Goal: Task Accomplishment & Management: Manage account settings

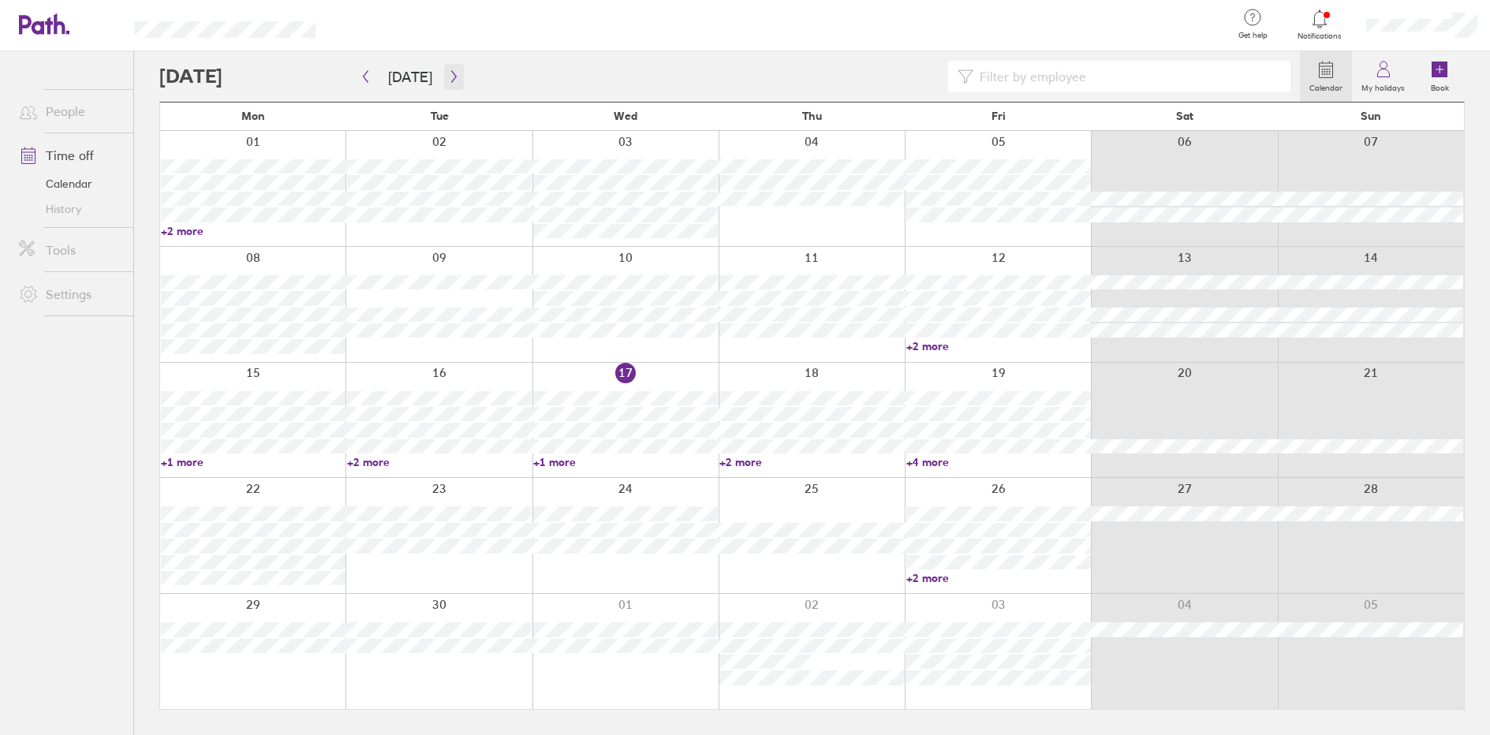
click at [444, 74] on button "button" at bounding box center [454, 77] width 20 height 26
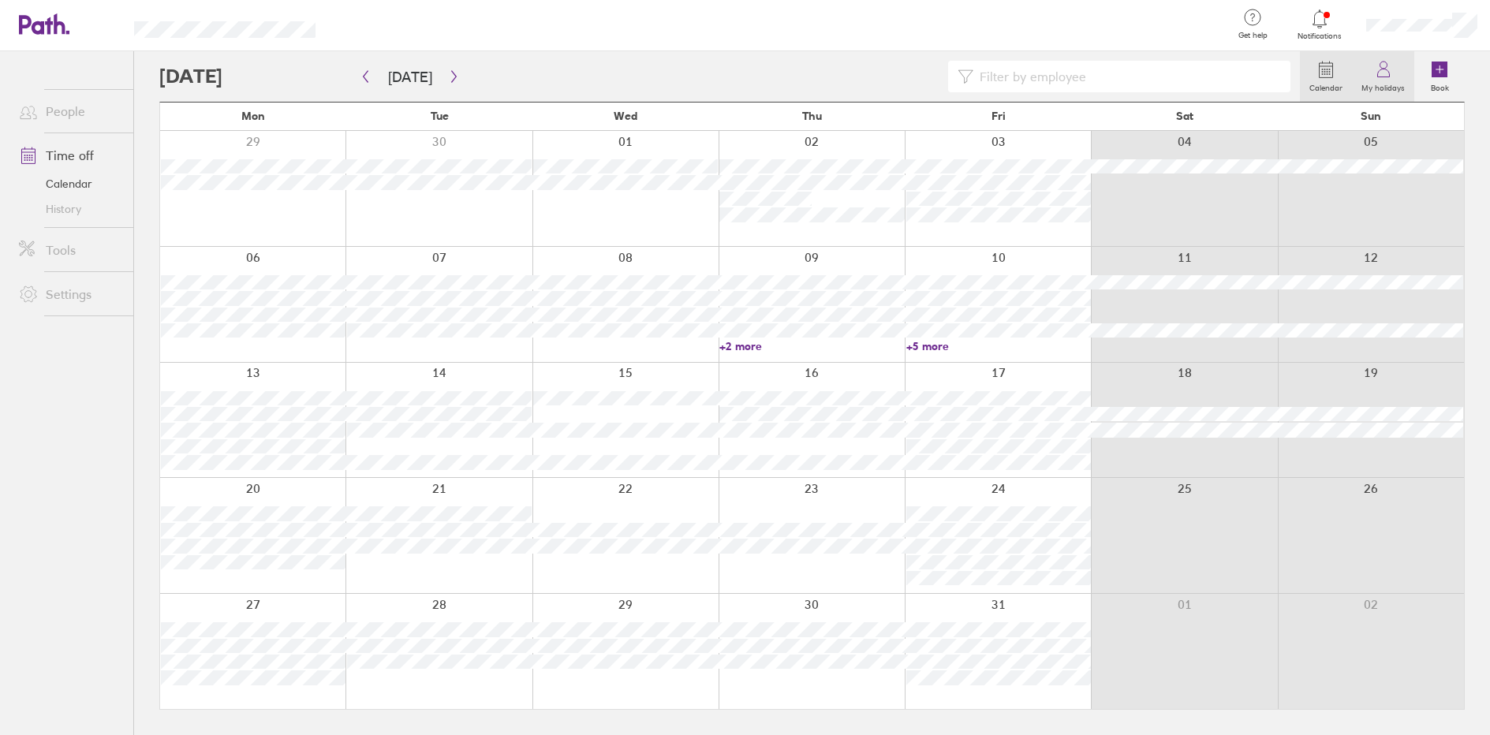
click at [1391, 83] on label "My holidays" at bounding box center [1383, 86] width 62 height 14
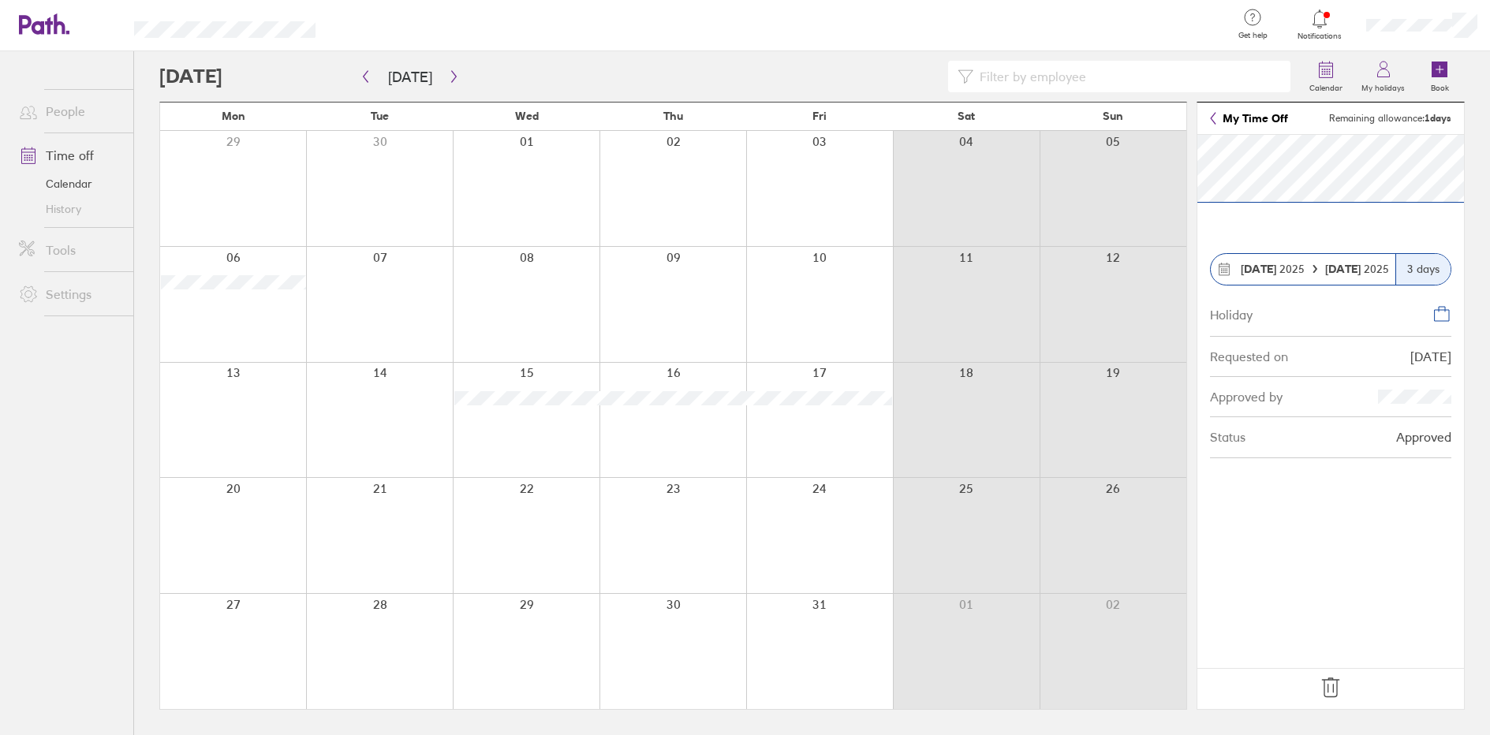
click at [1338, 679] on icon at bounding box center [1330, 687] width 17 height 19
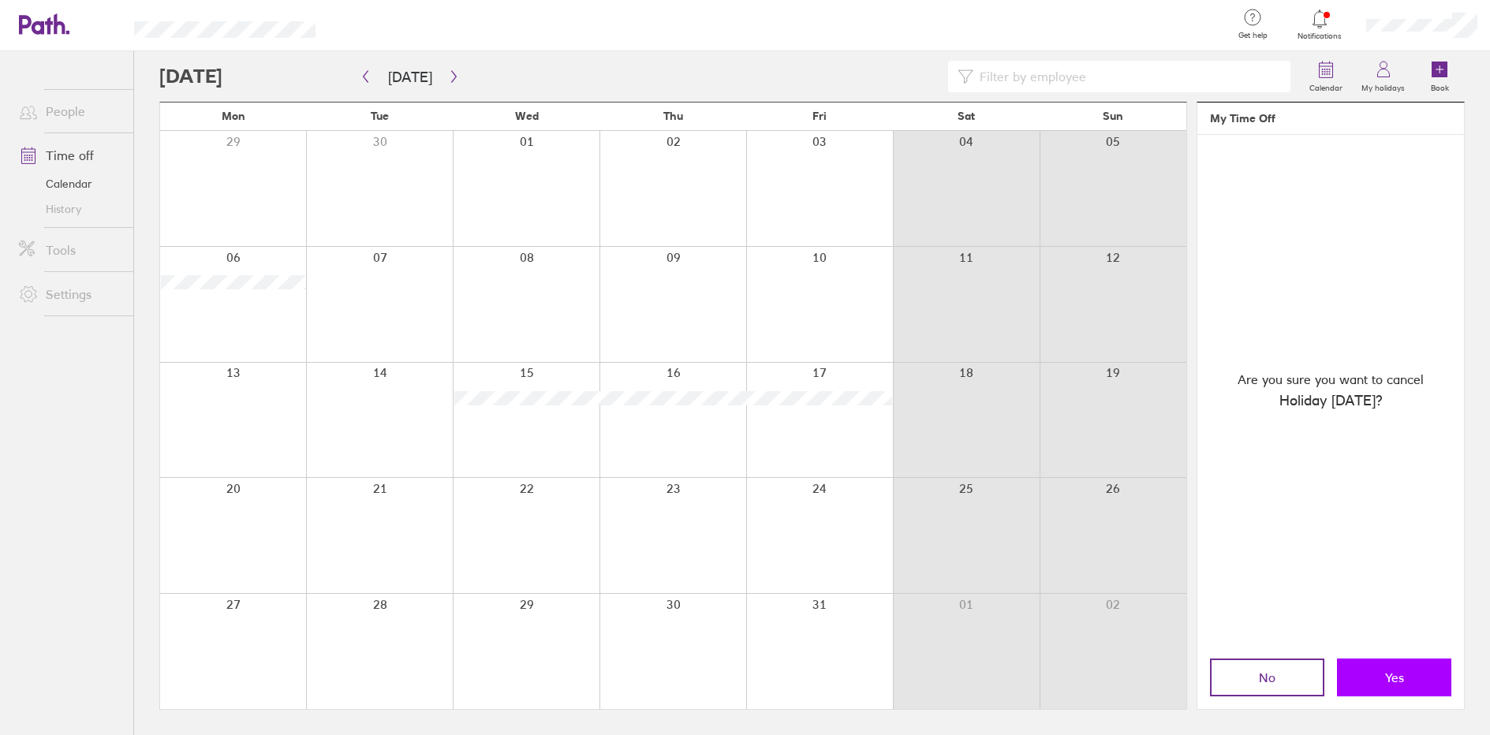
click at [1395, 663] on button "Yes" at bounding box center [1394, 678] width 114 height 38
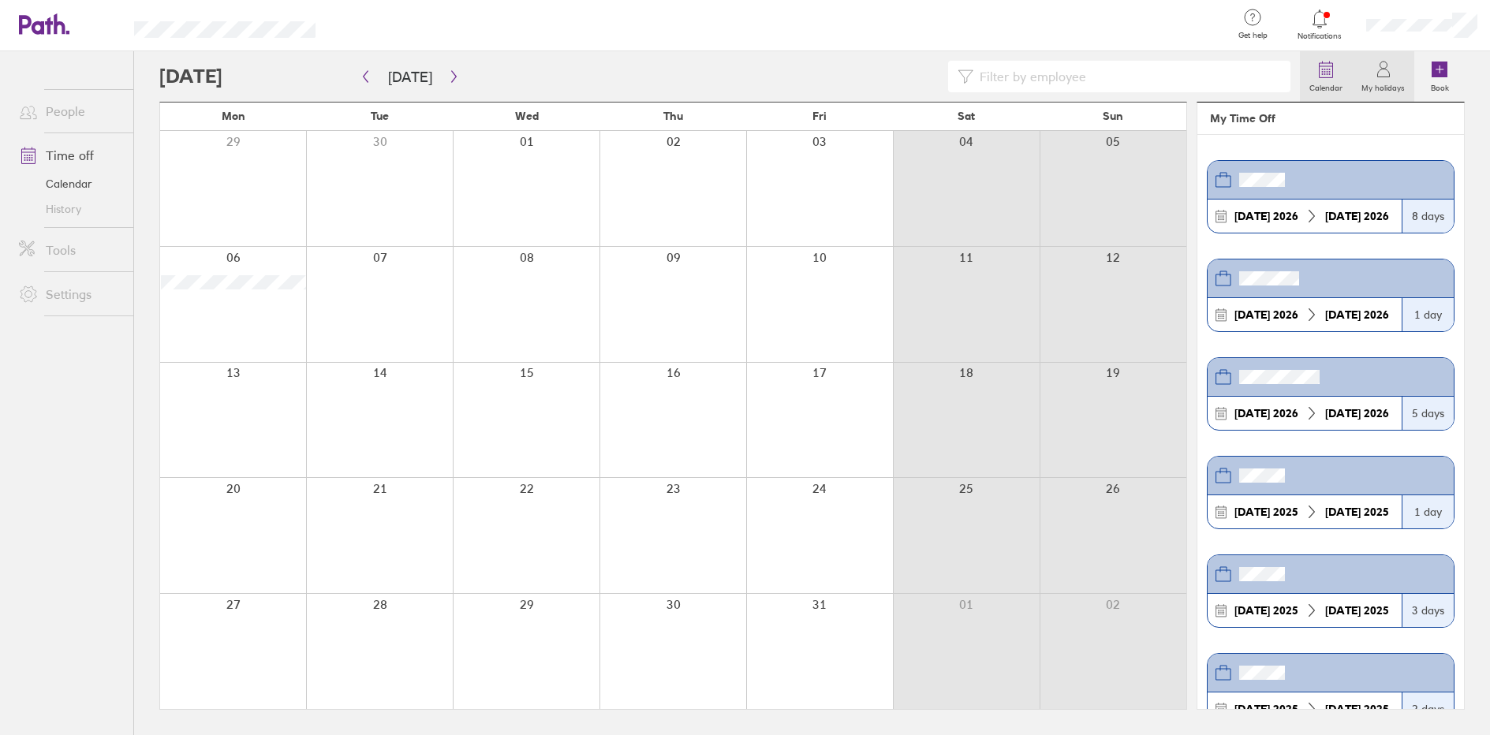
click at [1333, 73] on icon at bounding box center [1325, 69] width 19 height 19
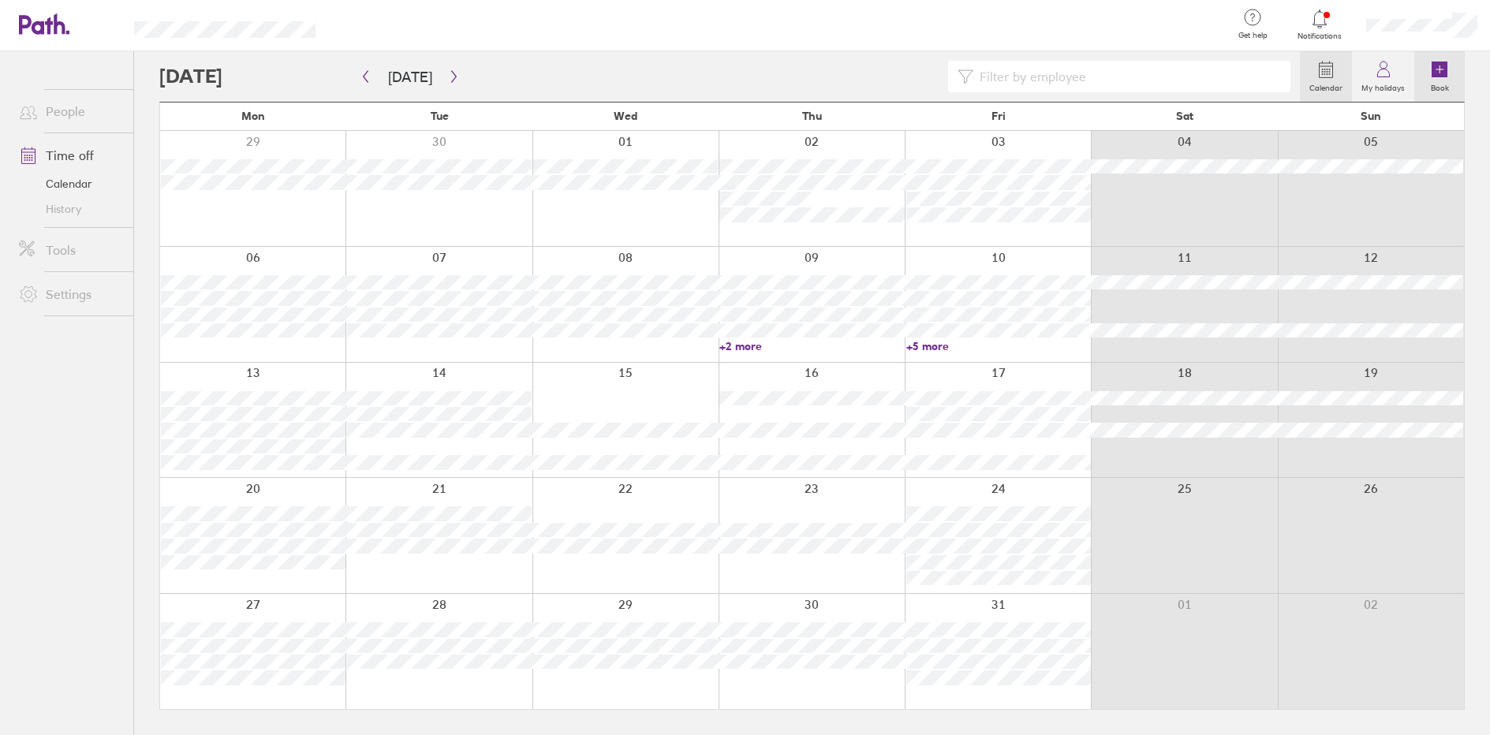
click at [1425, 80] on label "Book" at bounding box center [1439, 86] width 37 height 14
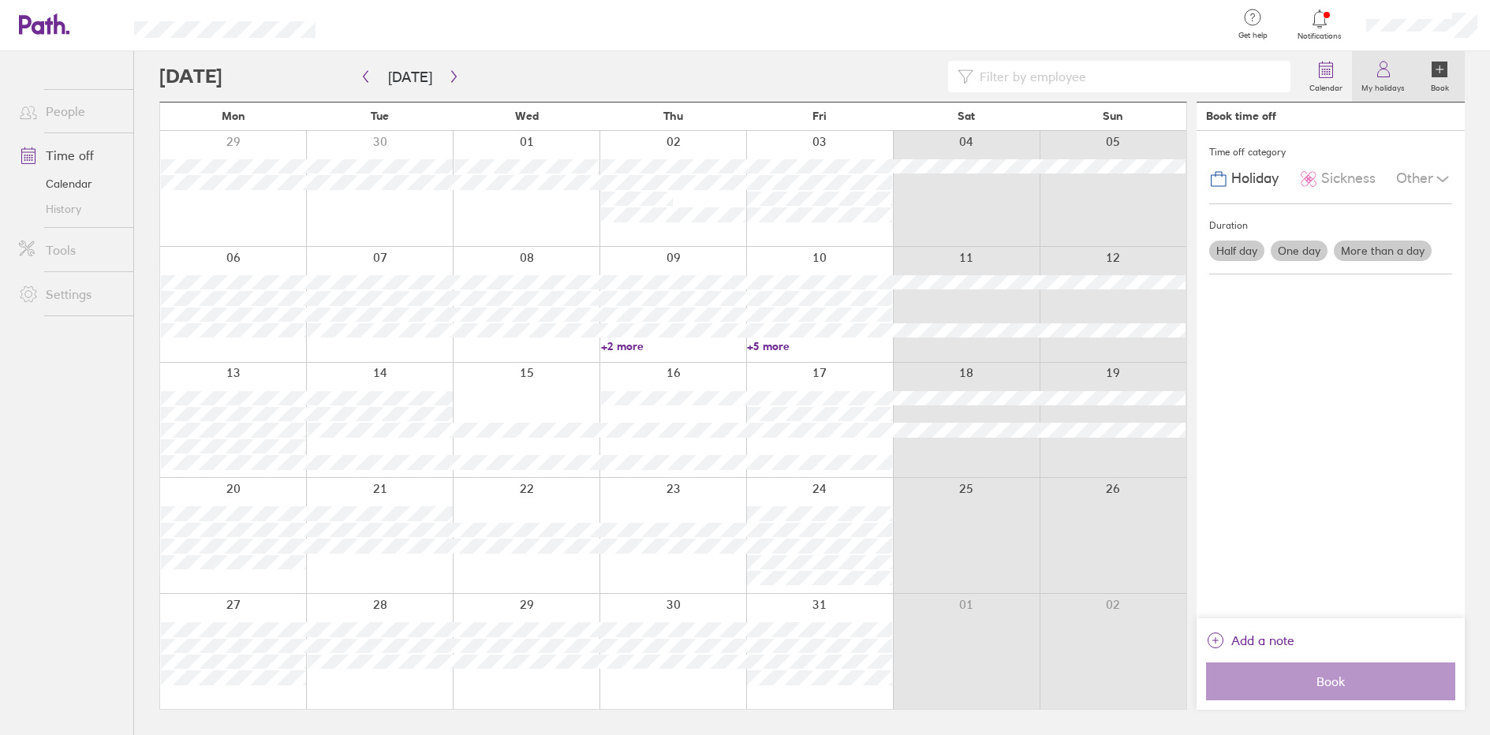
click at [1368, 84] on label "My holidays" at bounding box center [1383, 86] width 62 height 14
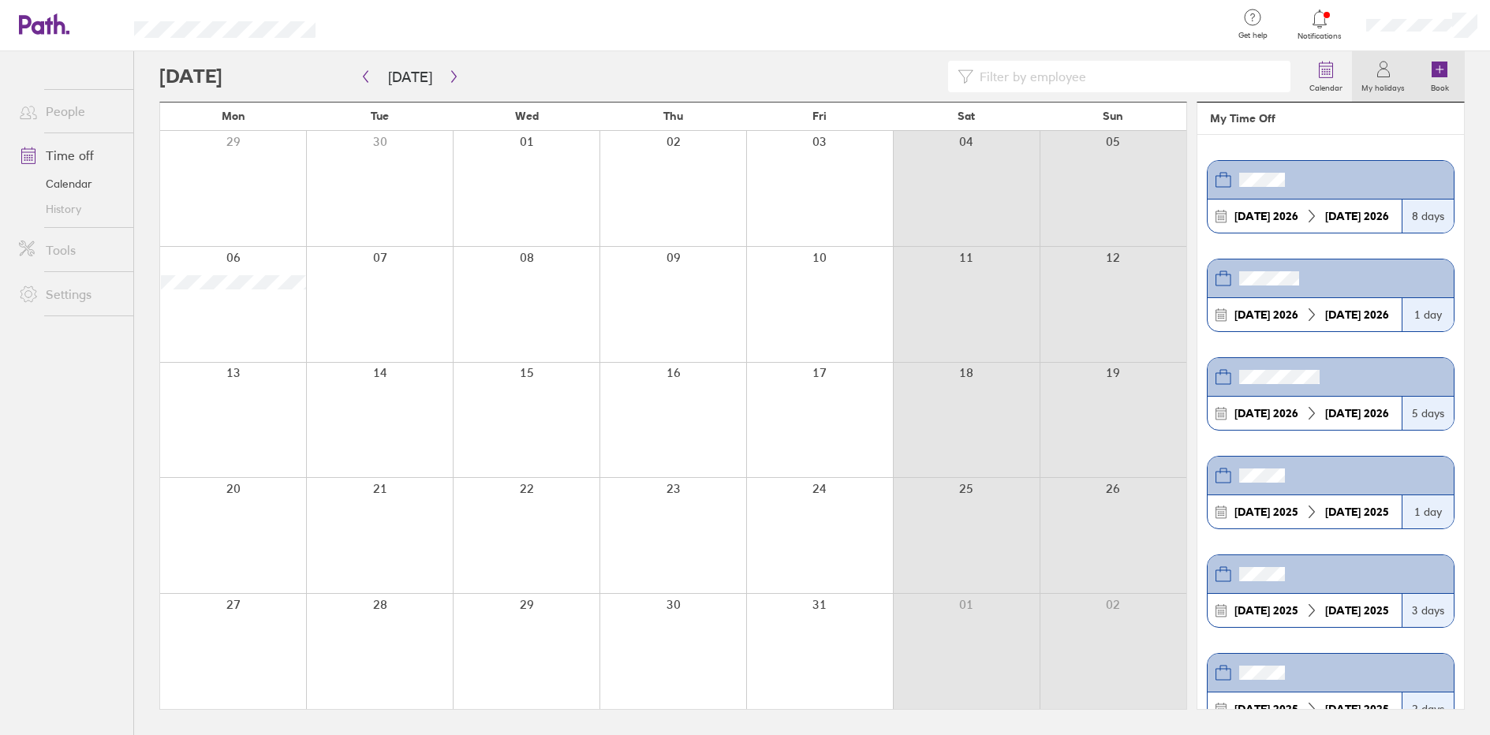
click at [1426, 69] on link "Book" at bounding box center [1439, 76] width 50 height 50
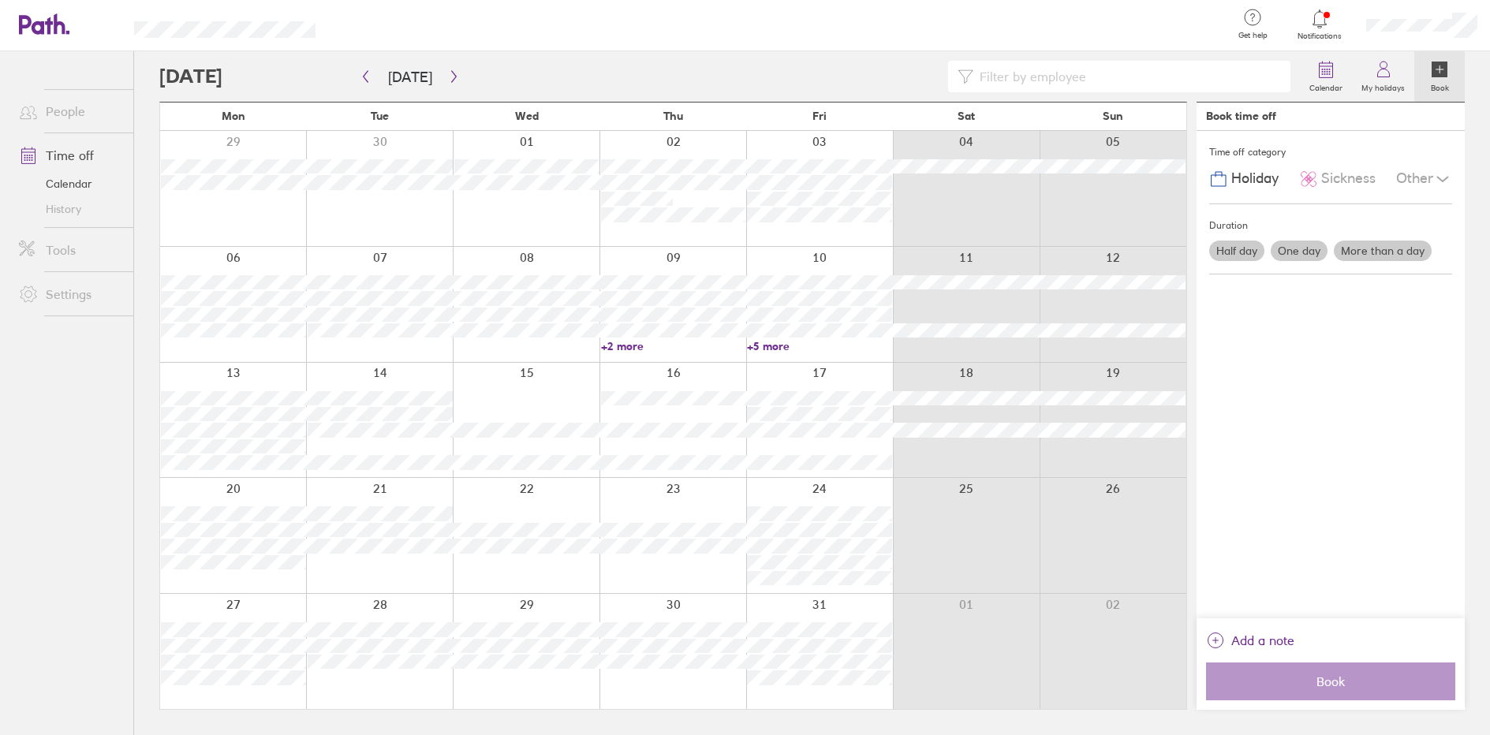
click at [1285, 256] on label "One day" at bounding box center [1299, 251] width 57 height 21
click at [0, 0] on input "One day" at bounding box center [0, 0] width 0 height 0
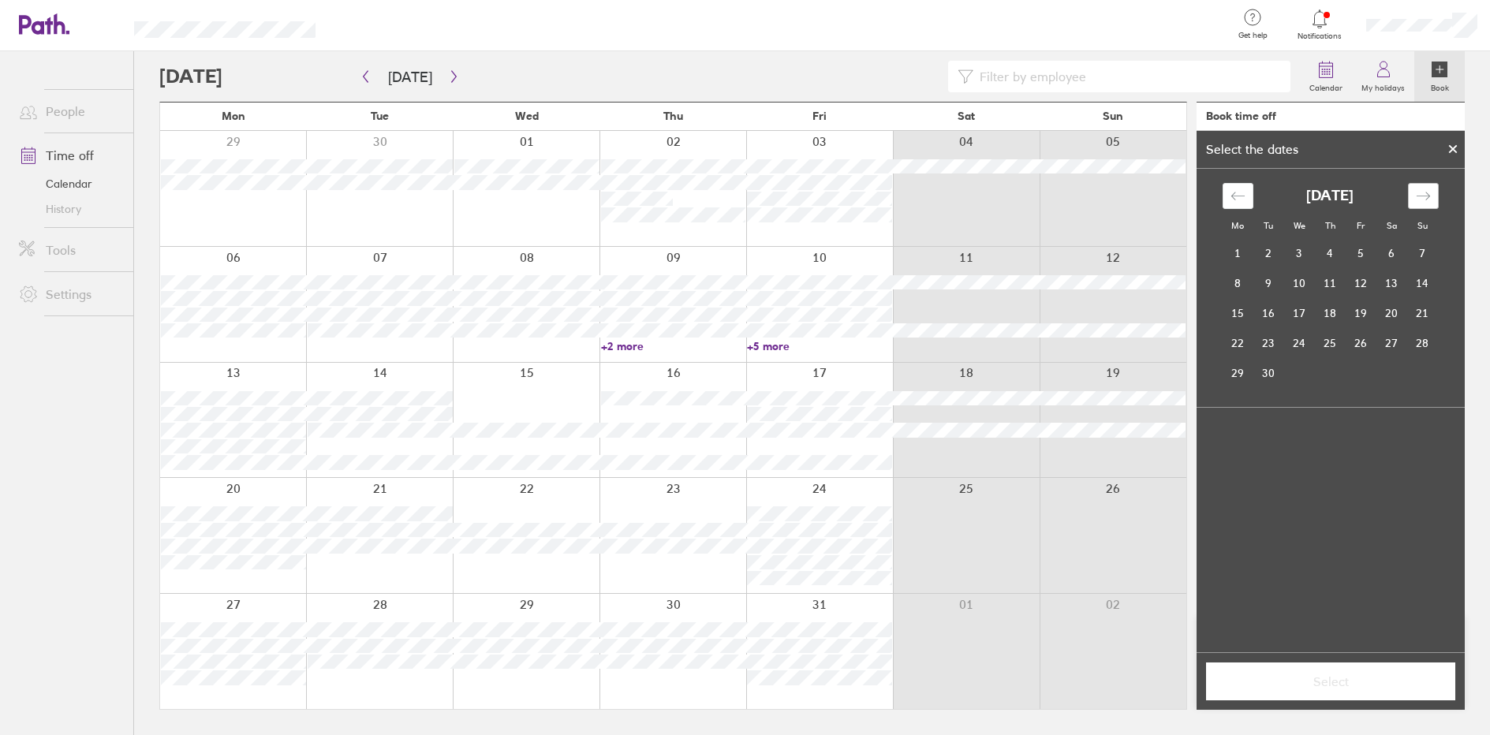
click at [1429, 199] on icon "Move forward to switch to the next month." at bounding box center [1423, 196] width 15 height 15
click at [1303, 316] on td "15" at bounding box center [1299, 313] width 31 height 30
click at [1333, 678] on span "Select" at bounding box center [1330, 681] width 227 height 14
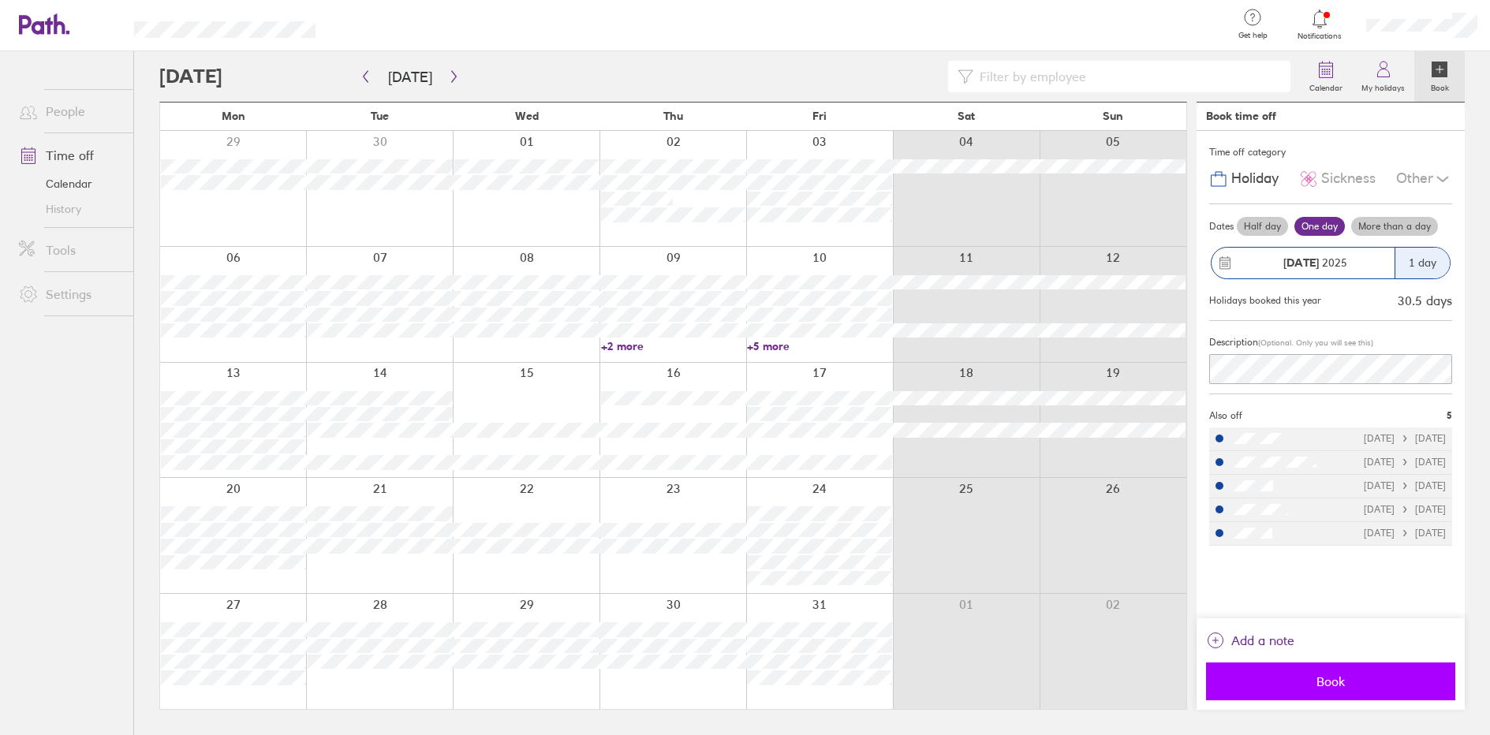
click at [1307, 679] on span "Book" at bounding box center [1330, 681] width 227 height 14
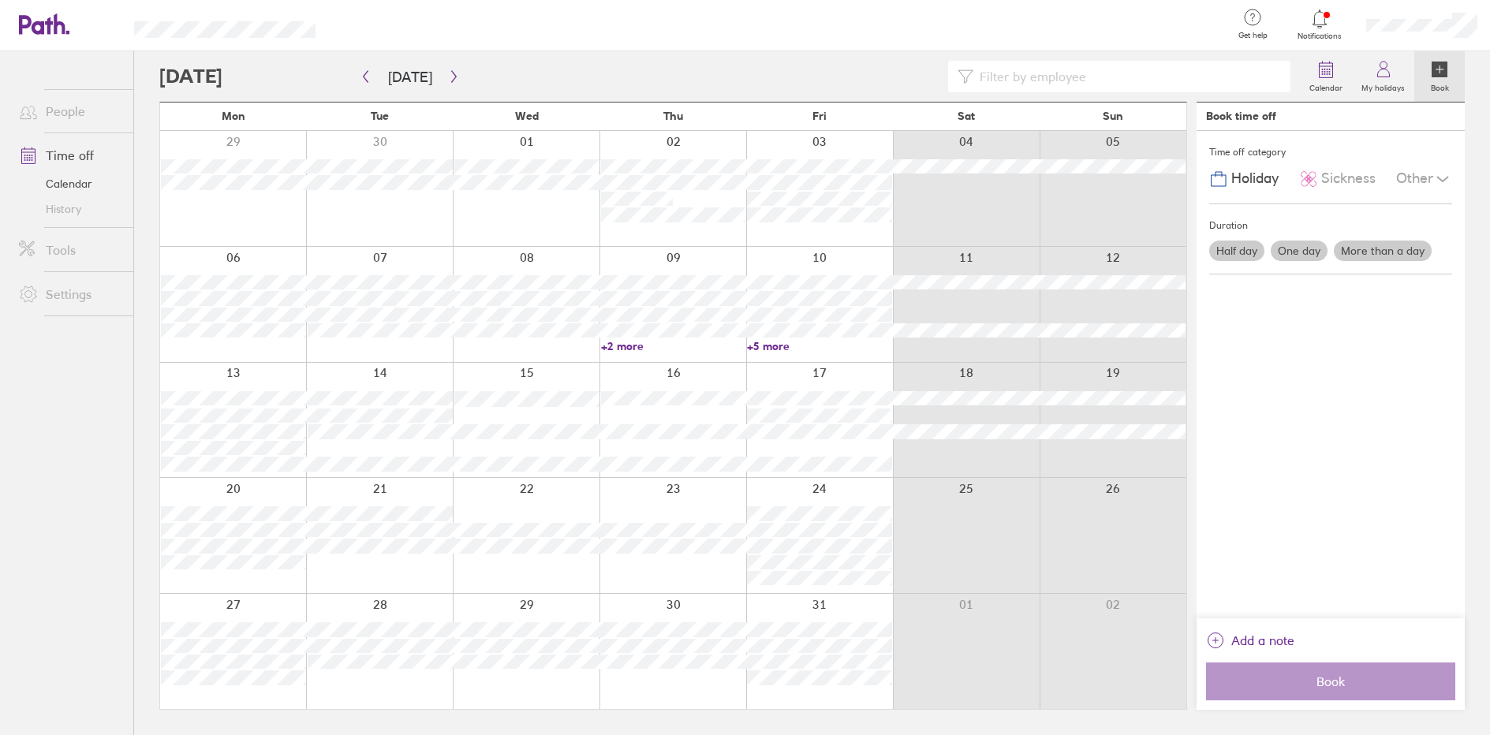
click at [1332, 392] on div "Time off category Holiday Sickness Other Duration Half day One day More than a …" at bounding box center [1331, 374] width 268 height 487
click at [1381, 91] on label "My holidays" at bounding box center [1383, 86] width 62 height 14
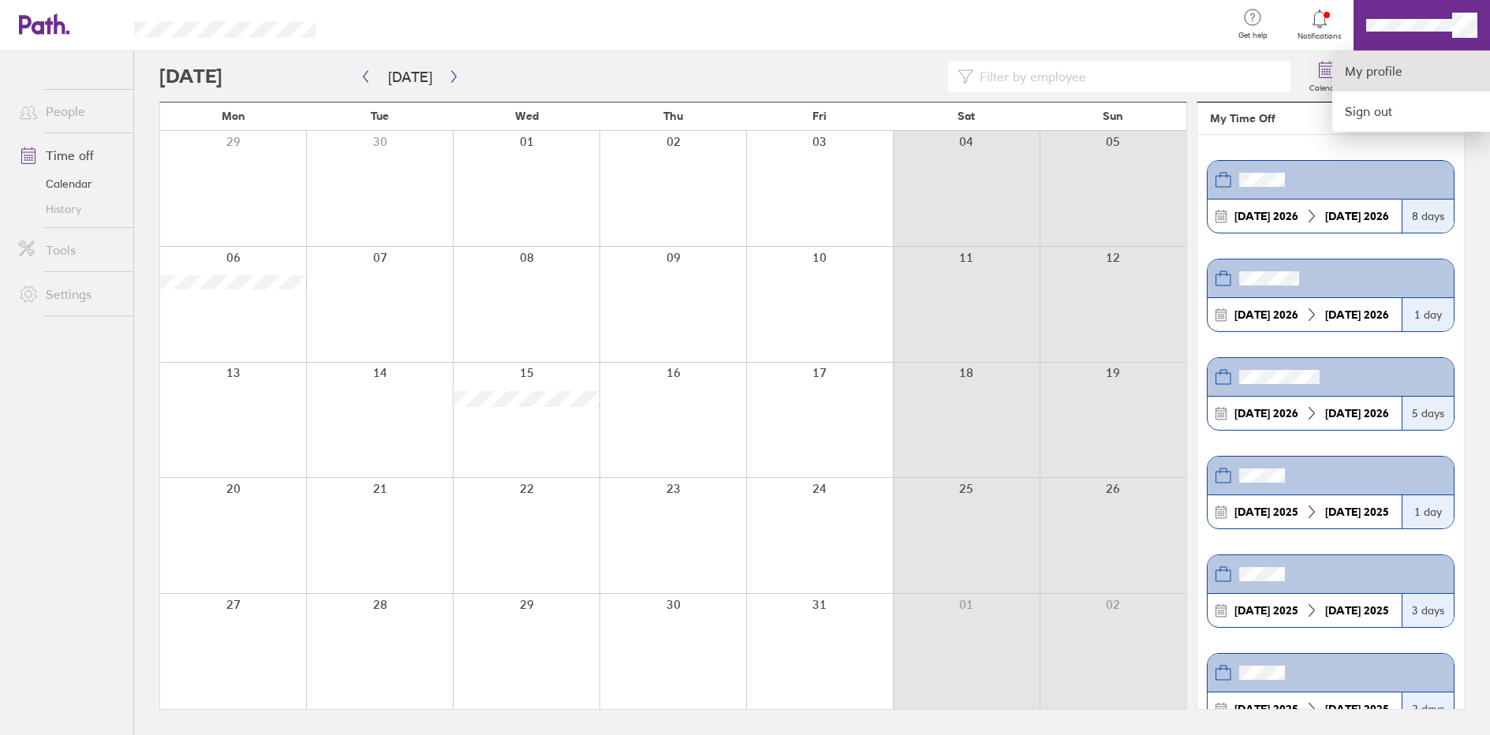
click at [1385, 64] on link "My profile" at bounding box center [1411, 71] width 158 height 40
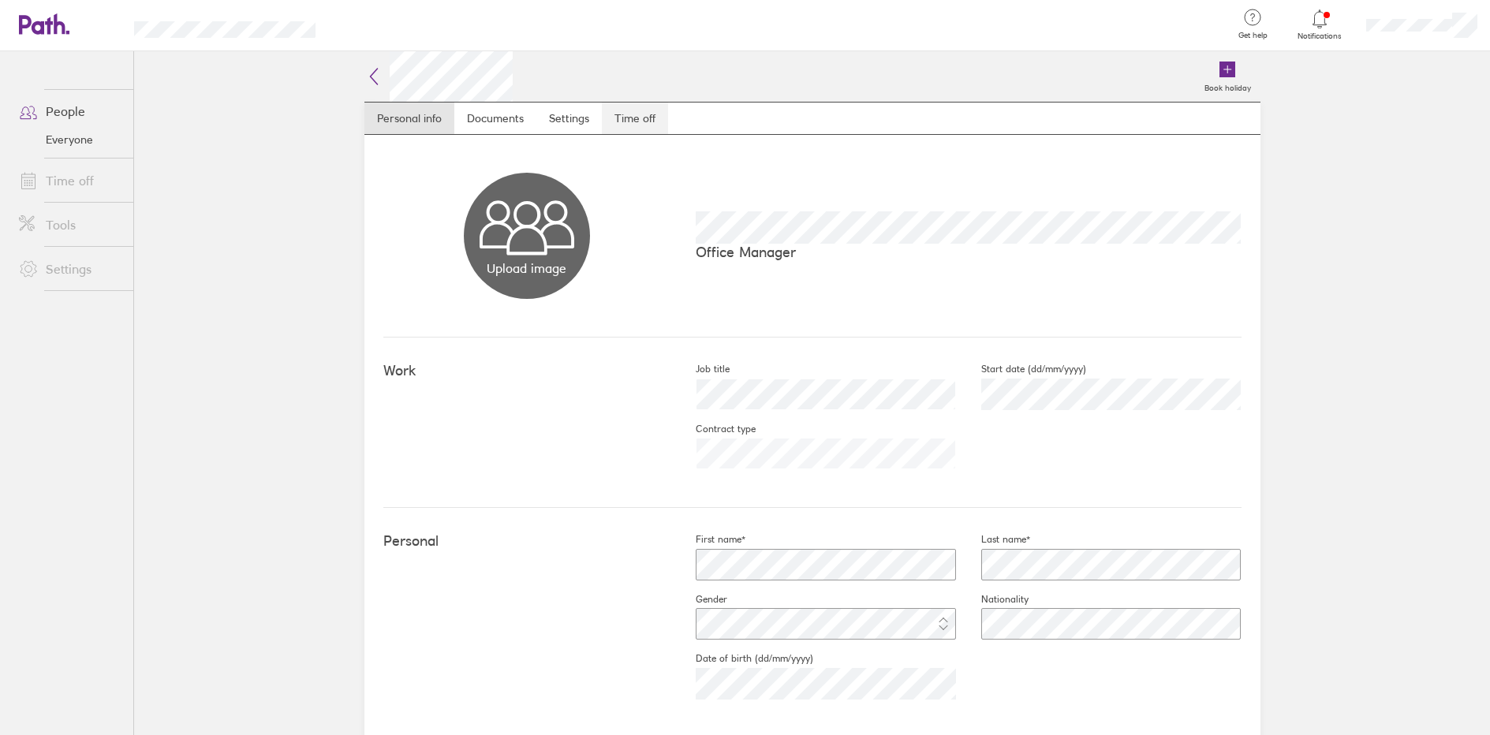
click at [609, 123] on link "Time off" at bounding box center [635, 119] width 66 height 32
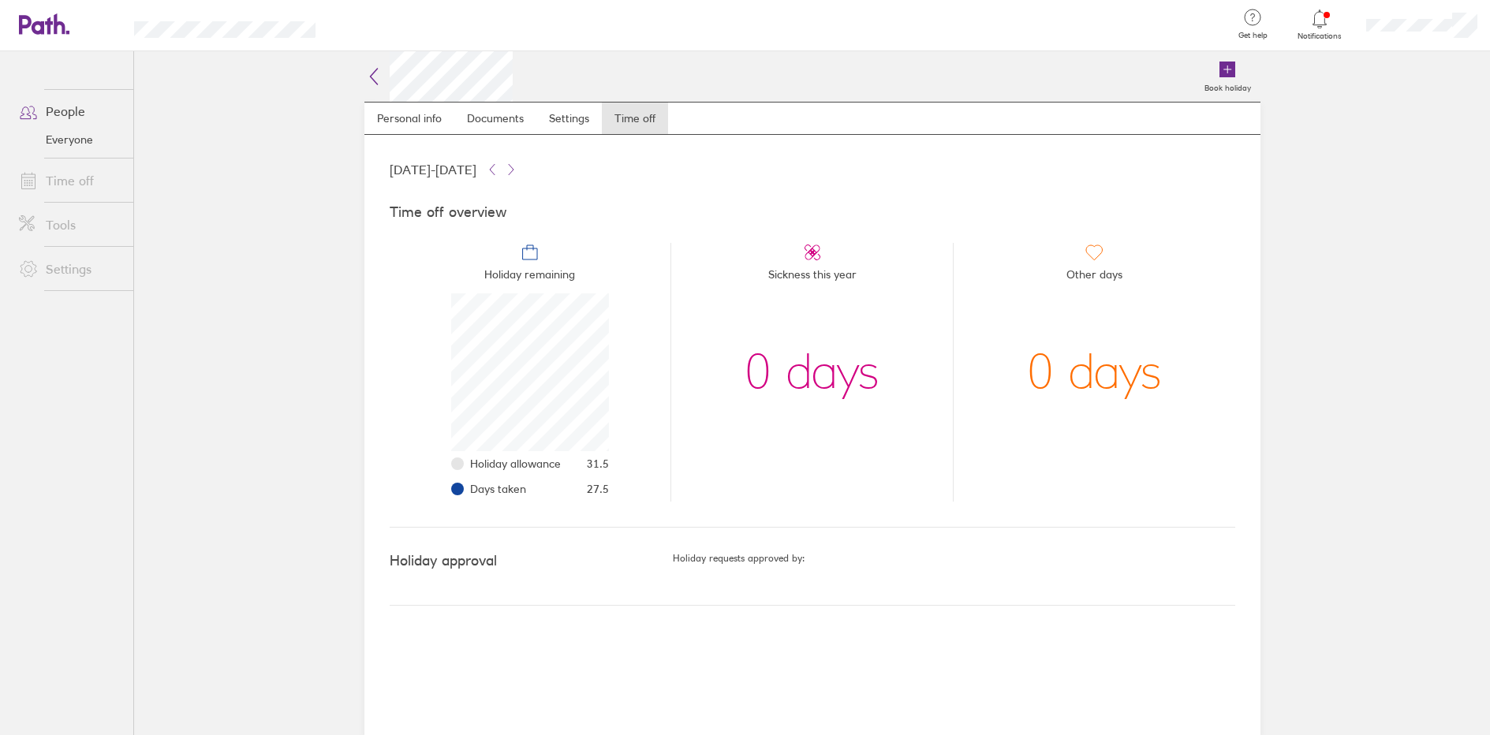
scroll to position [158, 158]
click at [72, 189] on link "Time off" at bounding box center [69, 181] width 127 height 32
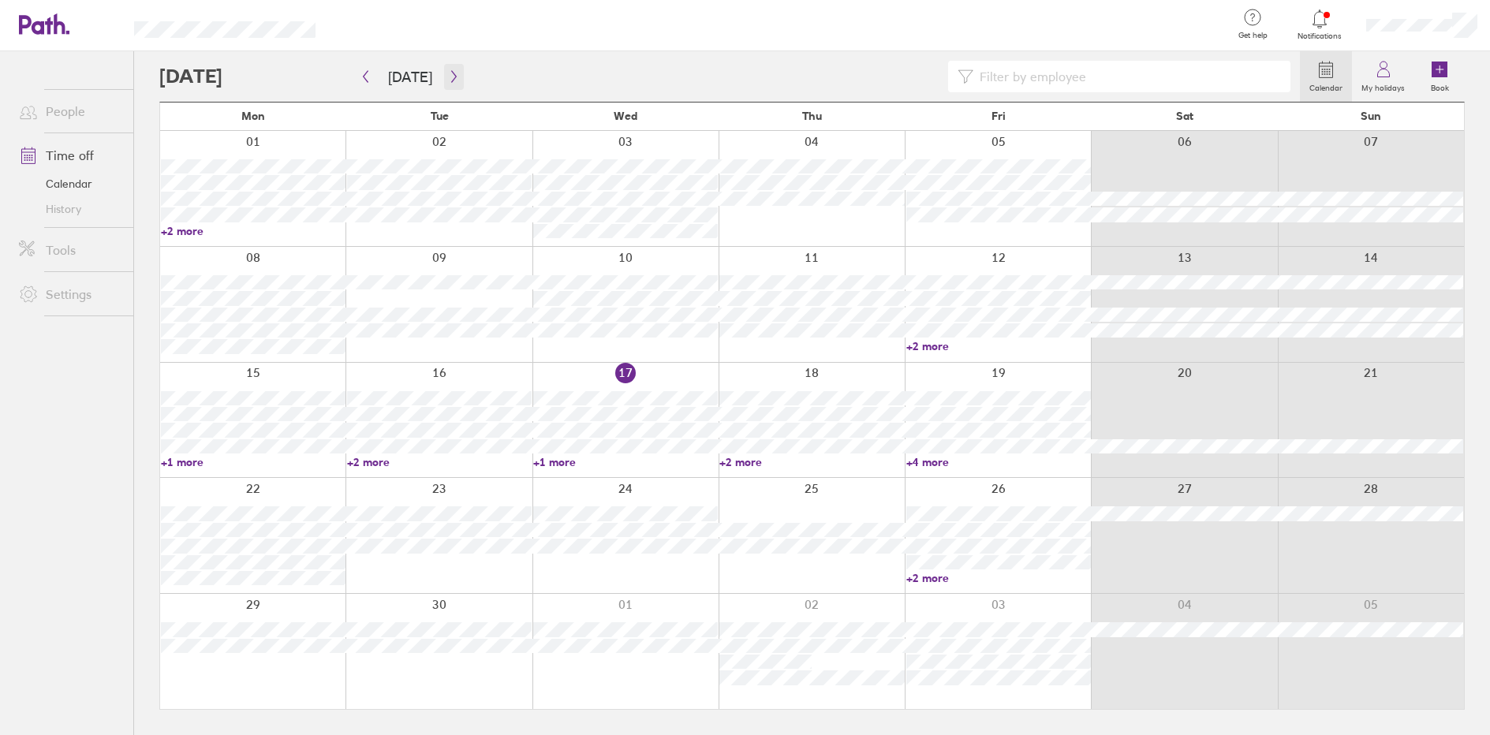
click at [444, 83] on button "button" at bounding box center [454, 77] width 20 height 26
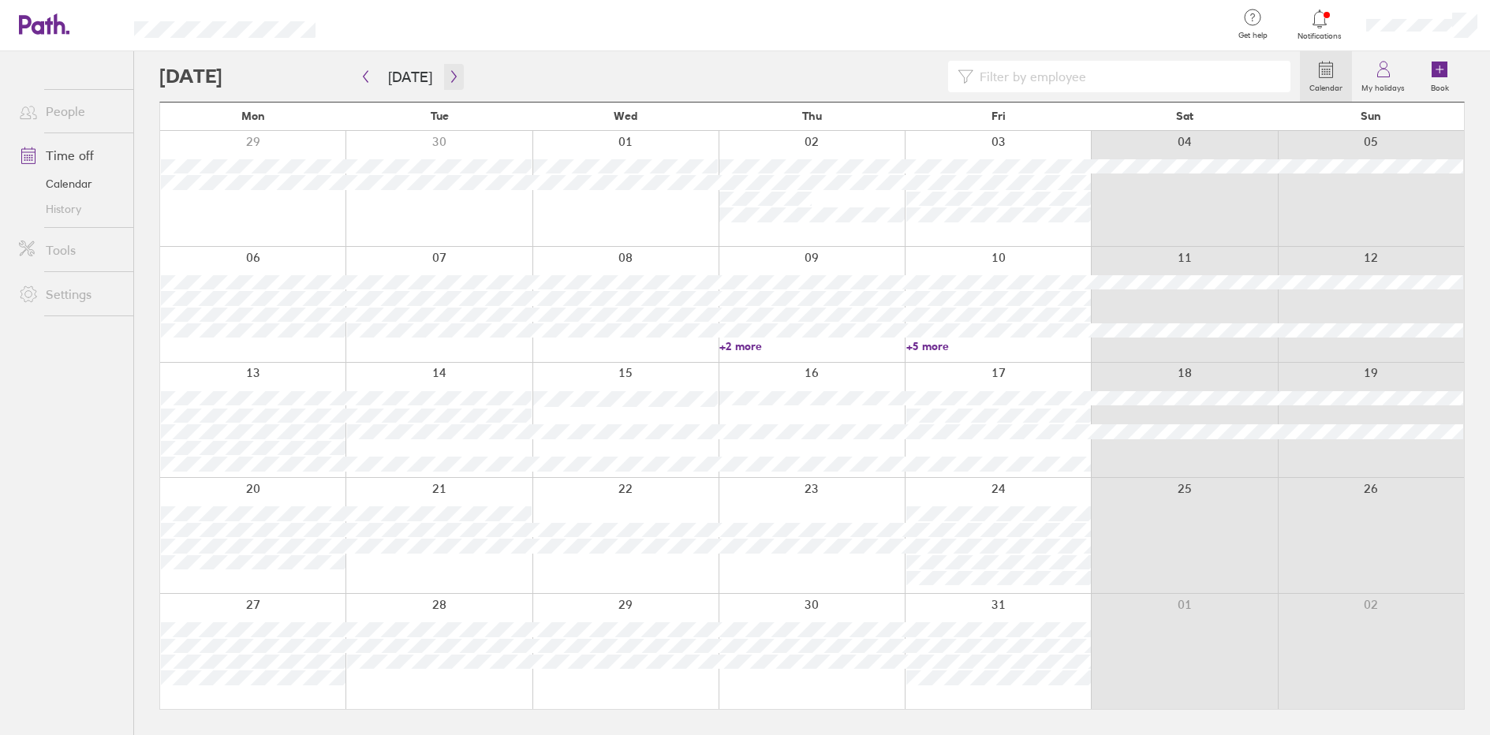
click at [446, 84] on button "button" at bounding box center [454, 77] width 20 height 26
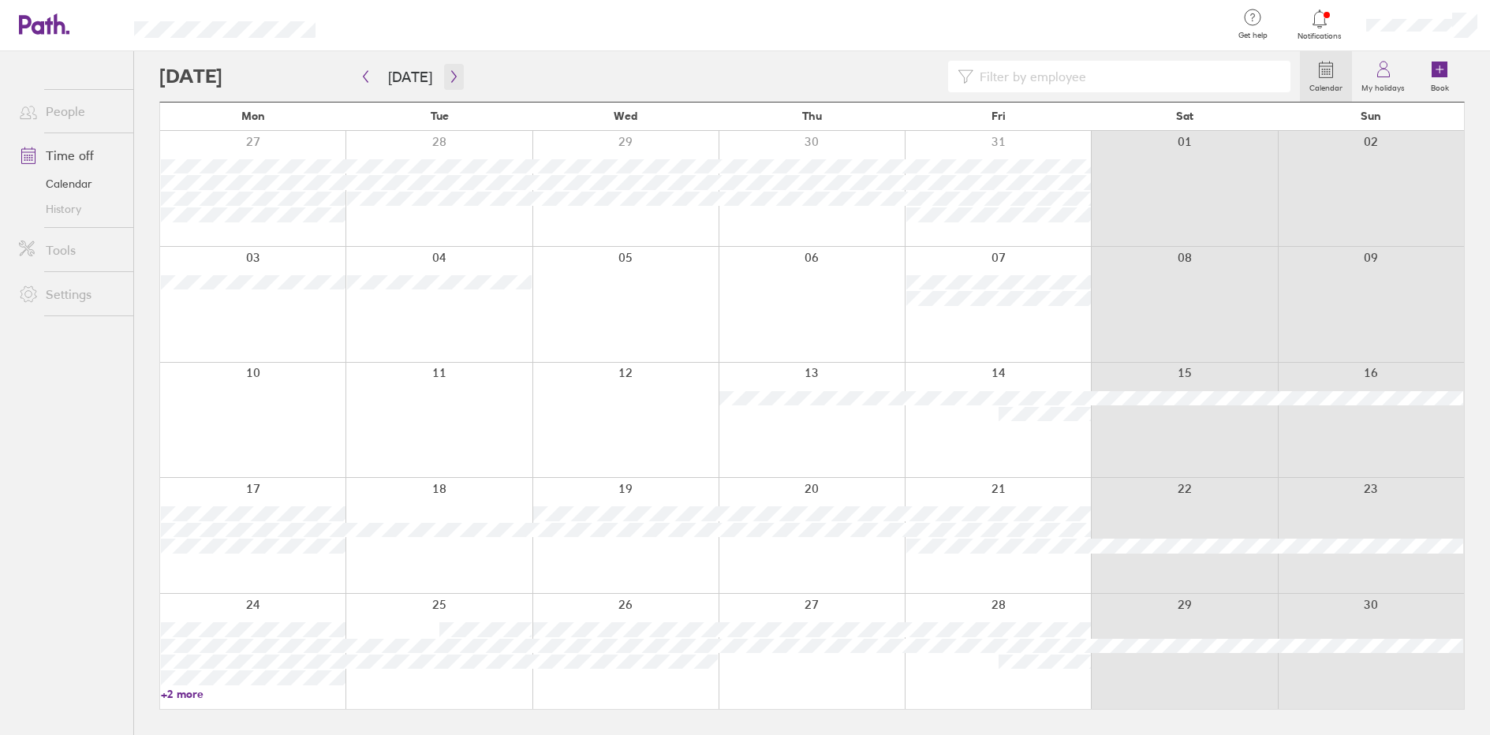
click at [444, 73] on button "button" at bounding box center [454, 77] width 20 height 26
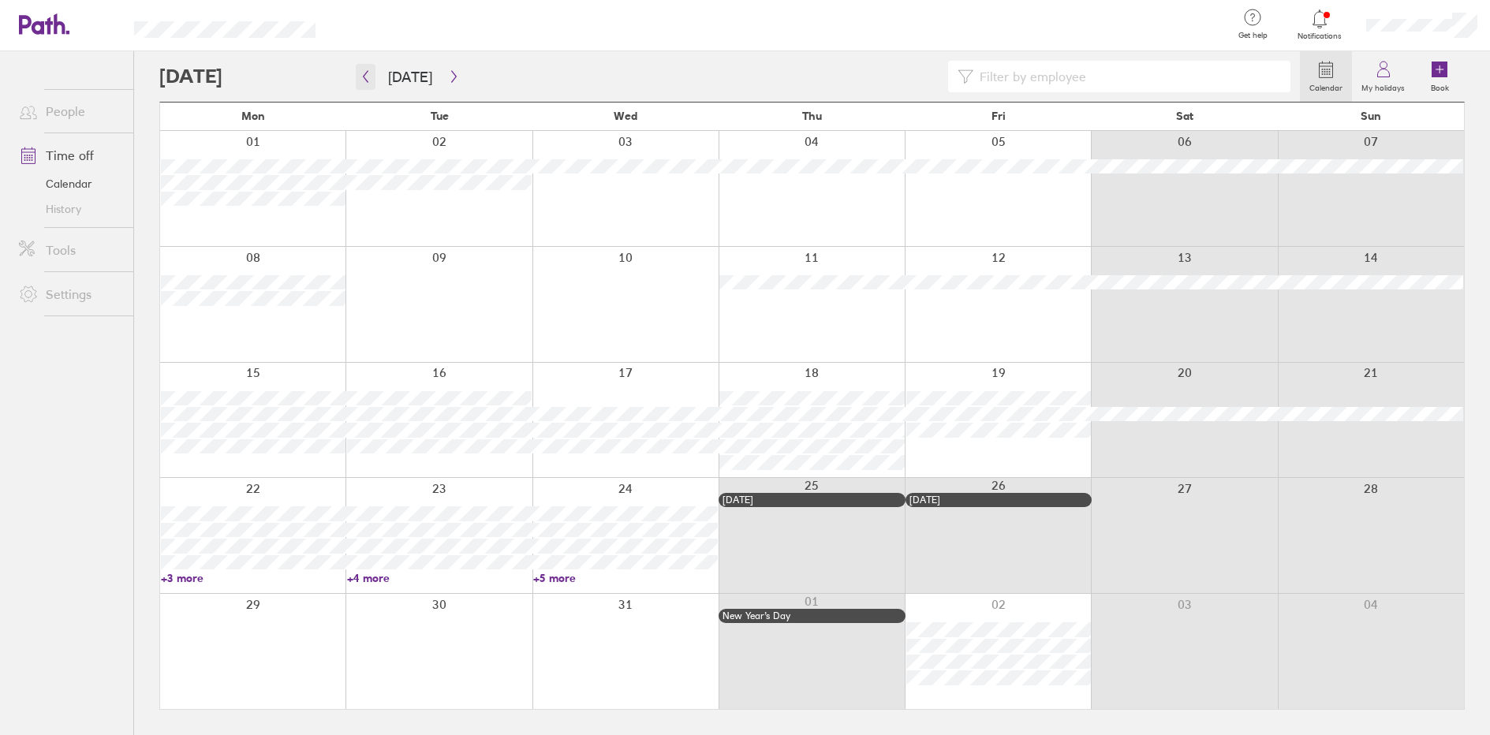
click at [357, 81] on button "button" at bounding box center [366, 77] width 20 height 26
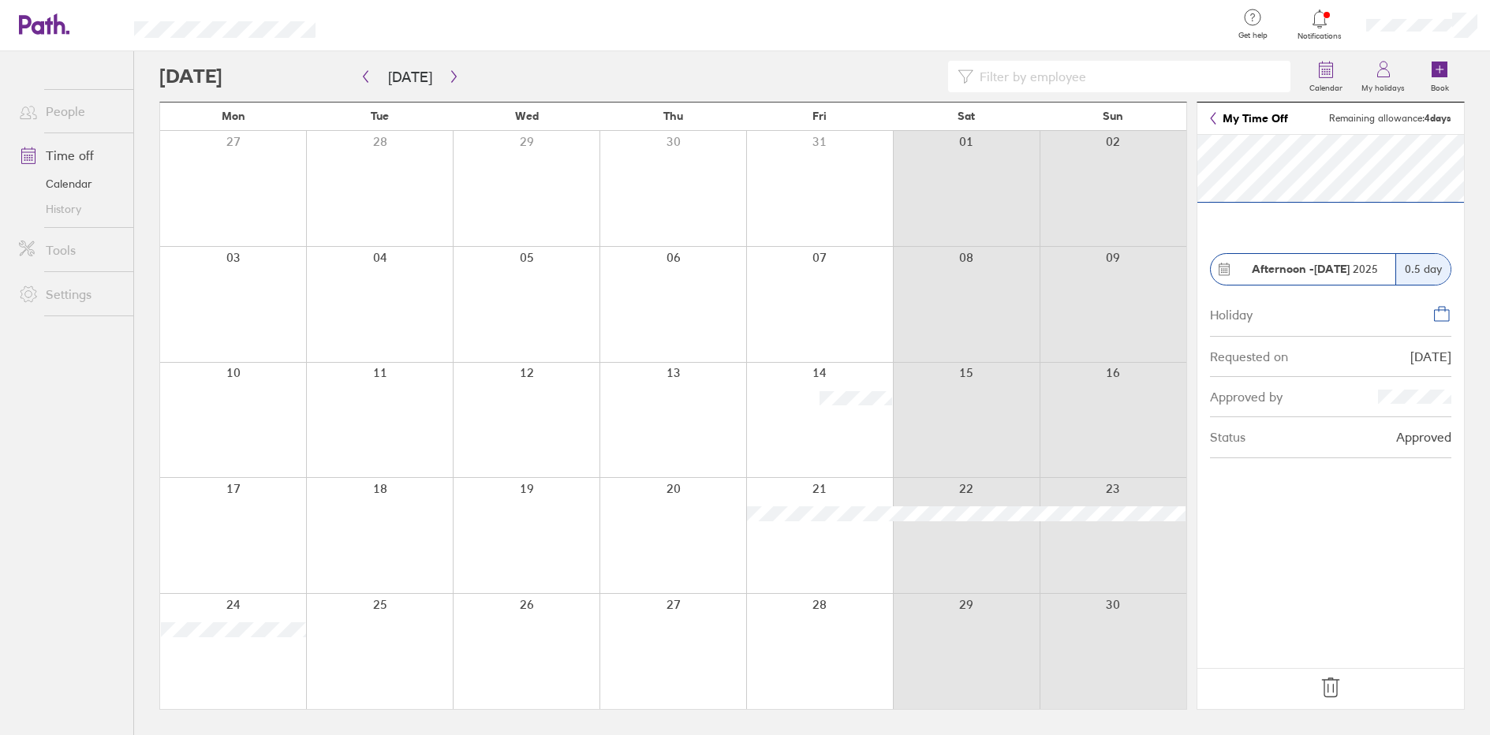
click at [1325, 678] on icon at bounding box center [1330, 687] width 25 height 25
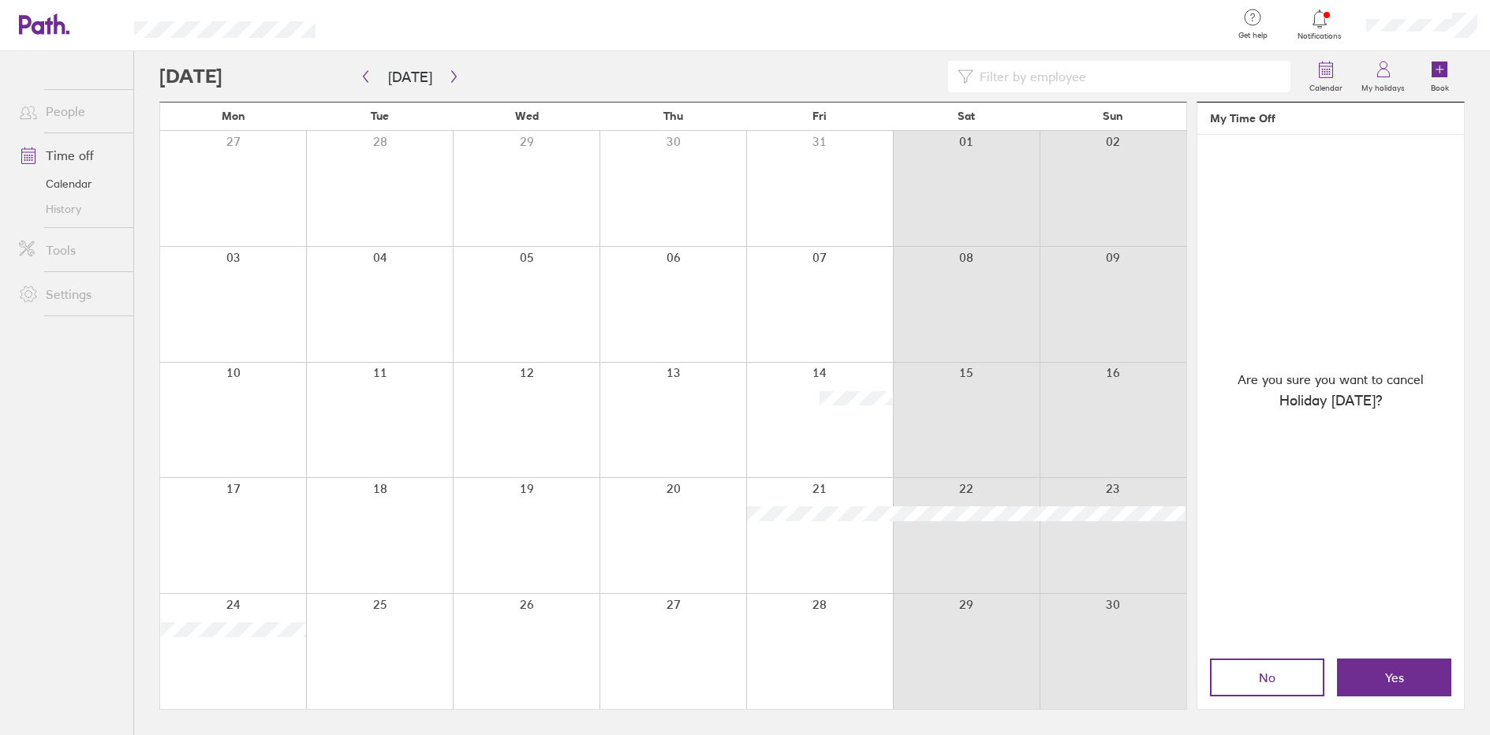
click at [1395, 672] on span "Yes" at bounding box center [1394, 677] width 19 height 14
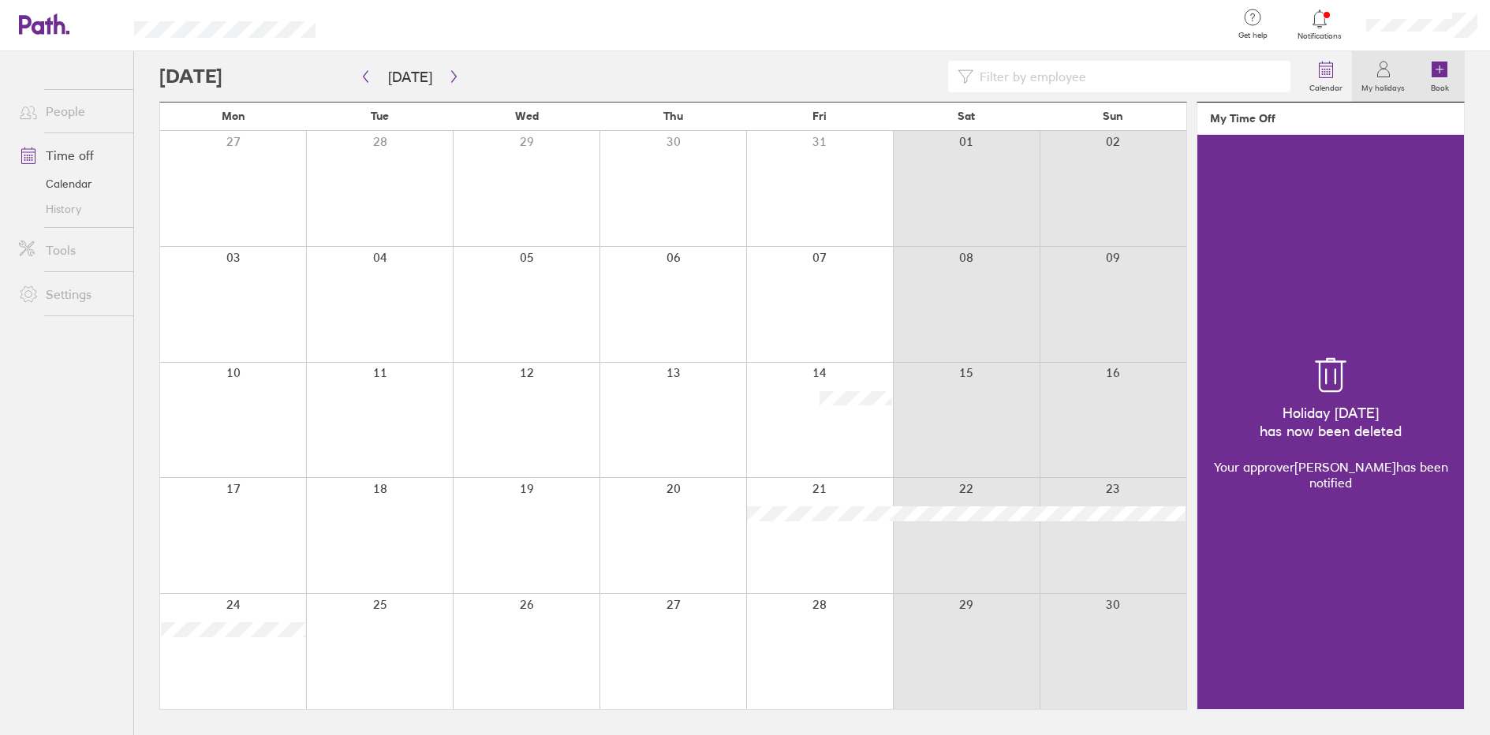
click at [1427, 77] on link "Book" at bounding box center [1439, 76] width 50 height 50
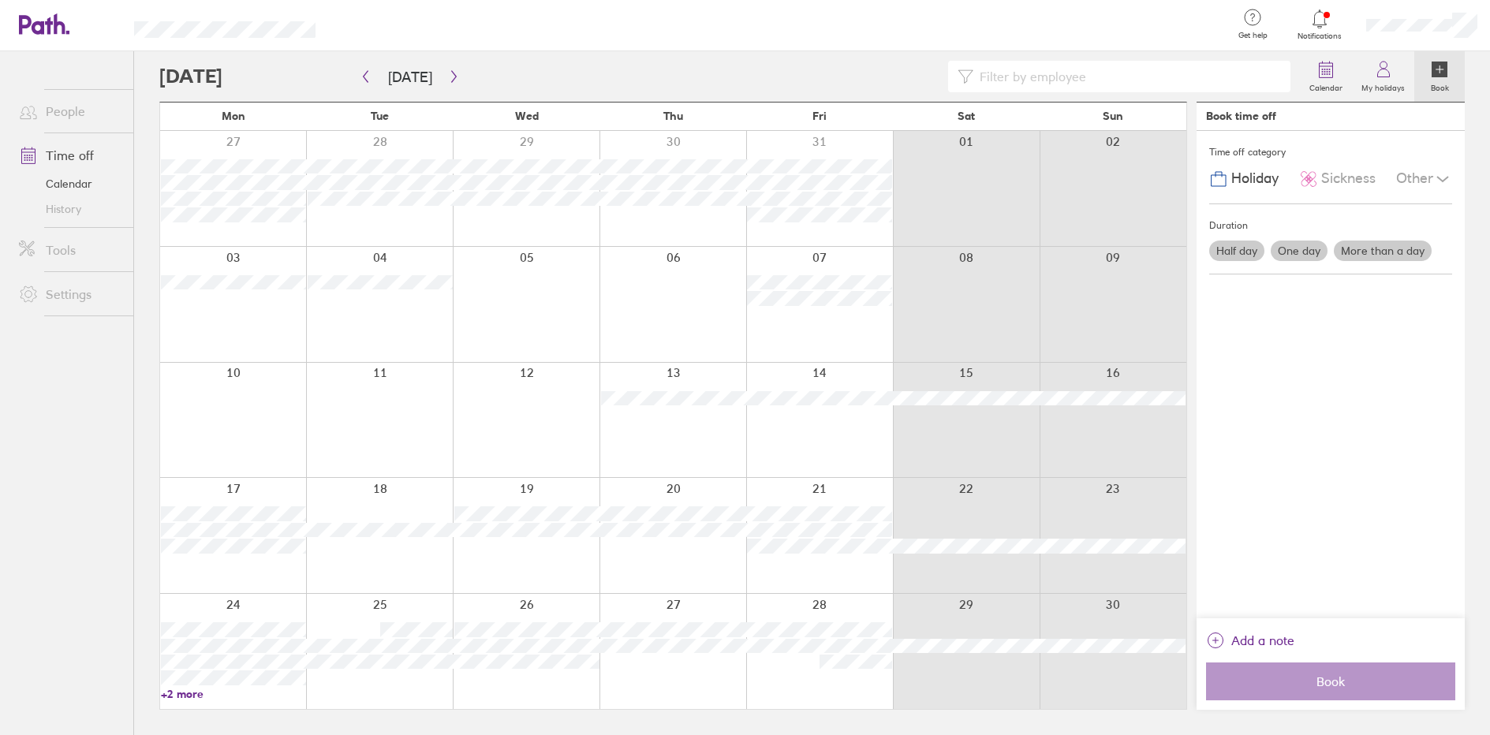
click at [1309, 260] on label "One day" at bounding box center [1299, 251] width 57 height 21
click at [0, 0] on input "One day" at bounding box center [0, 0] width 0 height 0
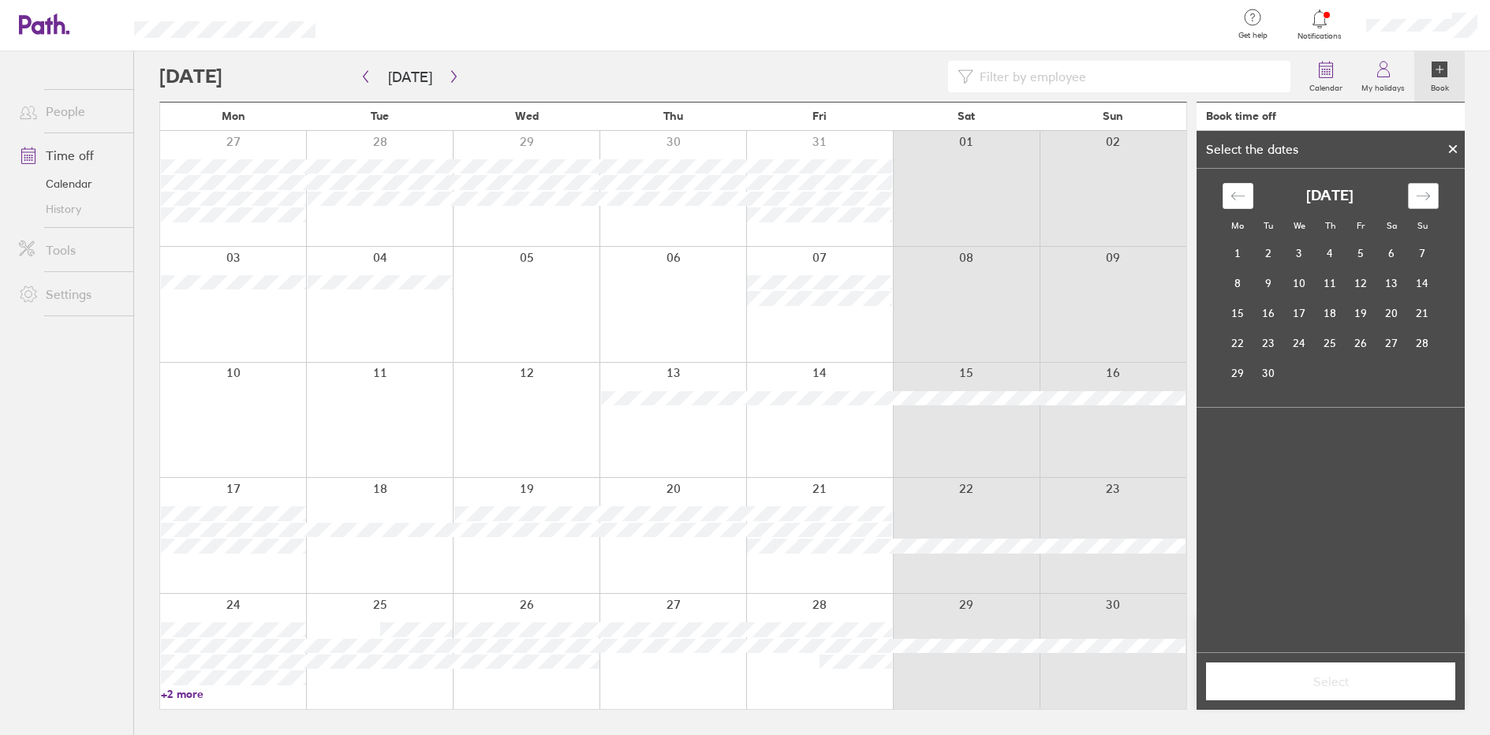
click at [1420, 192] on icon "Move forward to switch to the next month." at bounding box center [1423, 196] width 15 height 15
drag, startPoint x: 1371, startPoint y: 314, endPoint x: 1339, endPoint y: 252, distance: 69.1
click at [1371, 314] on td "14" at bounding box center [1361, 313] width 31 height 30
click at [1326, 679] on span "Select" at bounding box center [1330, 681] width 227 height 14
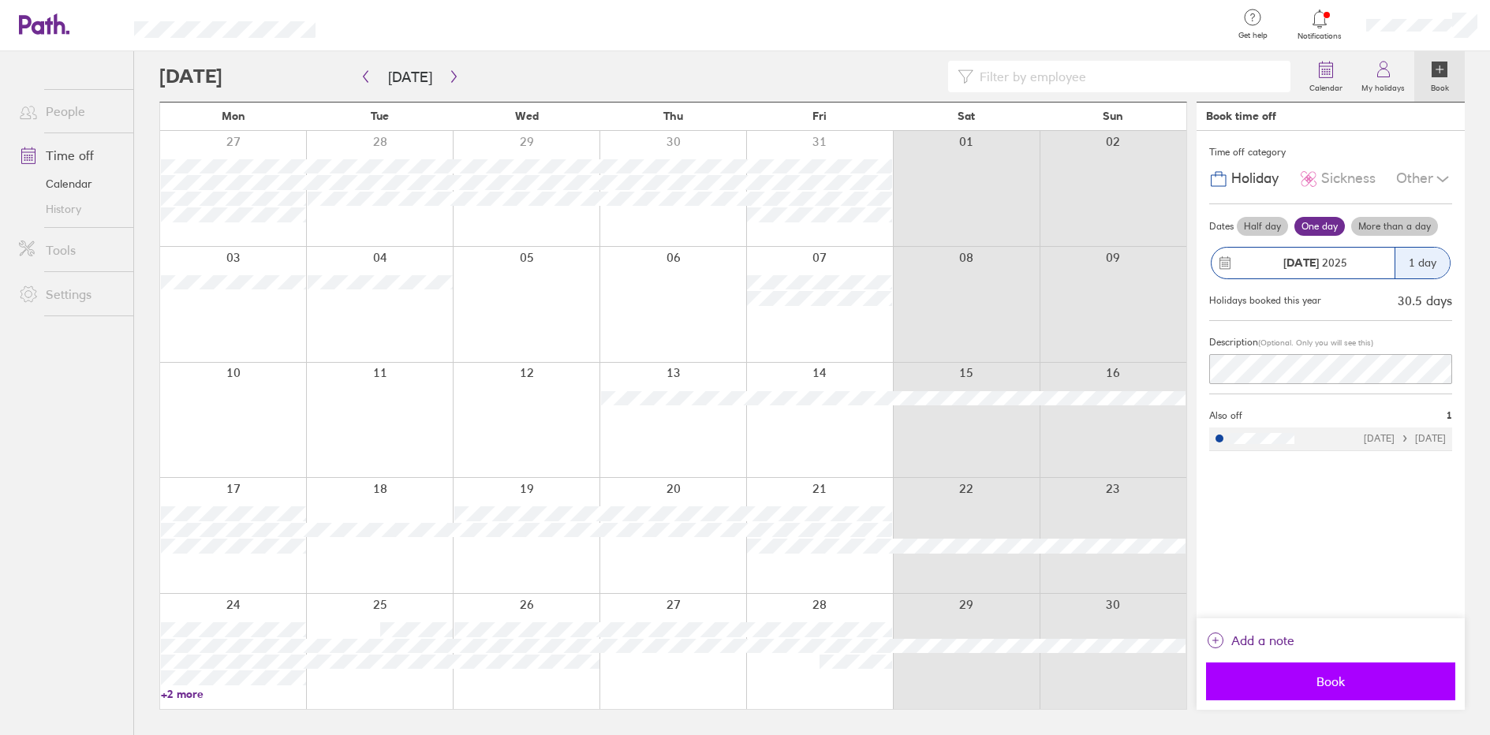
click at [1369, 669] on button "Book" at bounding box center [1330, 682] width 249 height 38
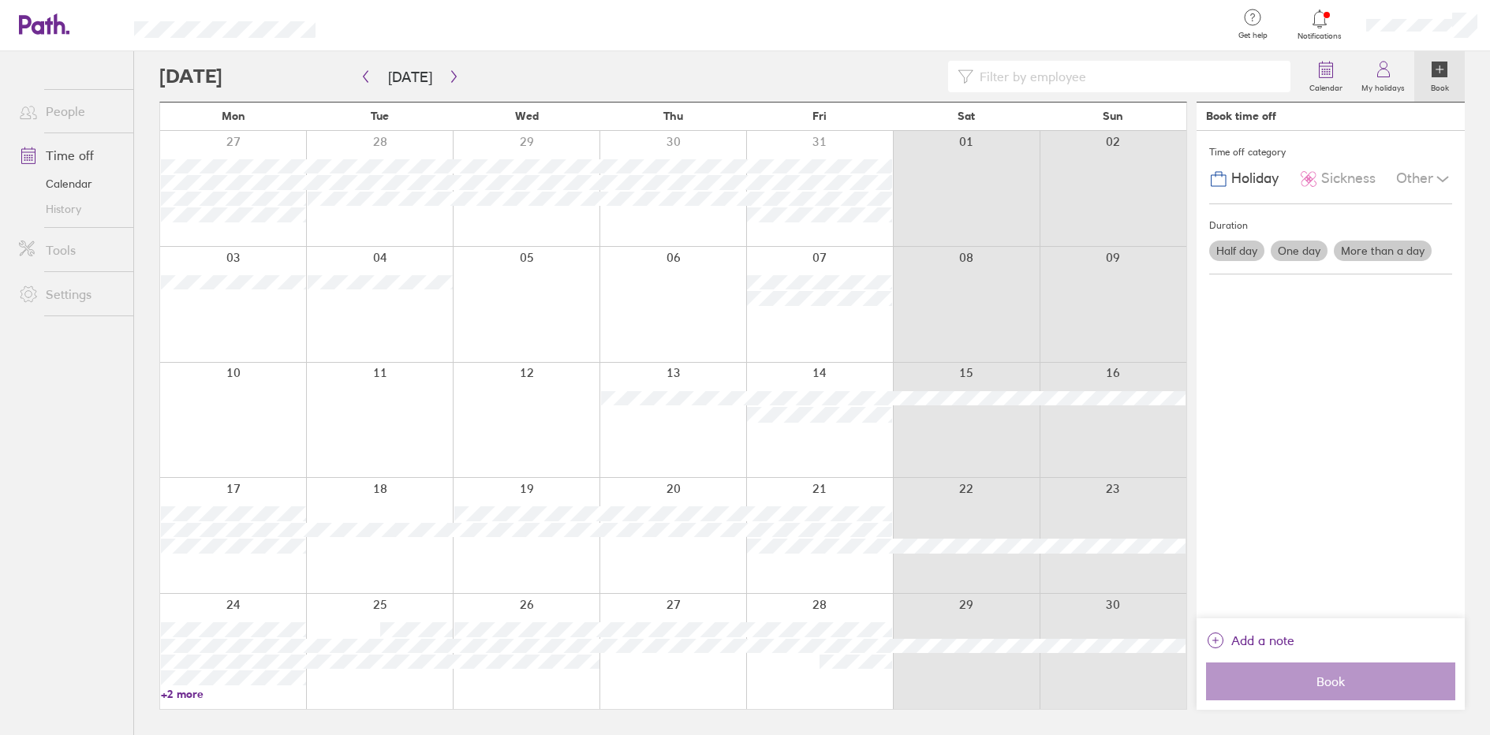
click at [1309, 252] on label "One day" at bounding box center [1299, 251] width 57 height 21
click at [0, 0] on input "One day" at bounding box center [0, 0] width 0 height 0
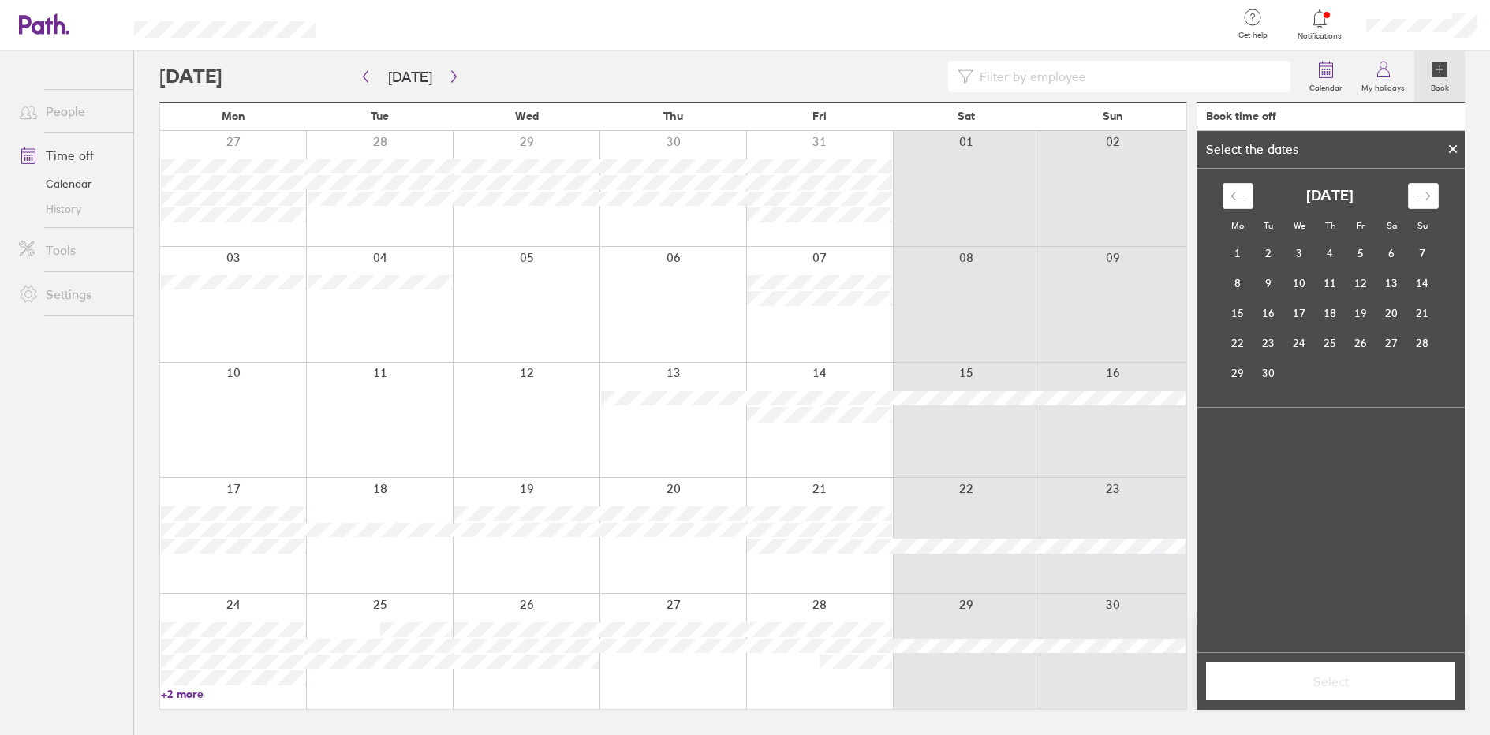
click at [1421, 210] on div "[DATE] 1 2 3 4 5 6 7 8 9 10 11 12 13 14 15 16 17 18 19 20 21 22 23 24 25 26 27 …" at bounding box center [1330, 285] width 236 height 205
click at [1421, 199] on icon "Move forward to switch to the next month." at bounding box center [1423, 196] width 15 height 15
click at [1434, 197] on div "Move forward to switch to the next month." at bounding box center [1423, 196] width 31 height 26
click at [1249, 352] on td "17" at bounding box center [1238, 343] width 31 height 30
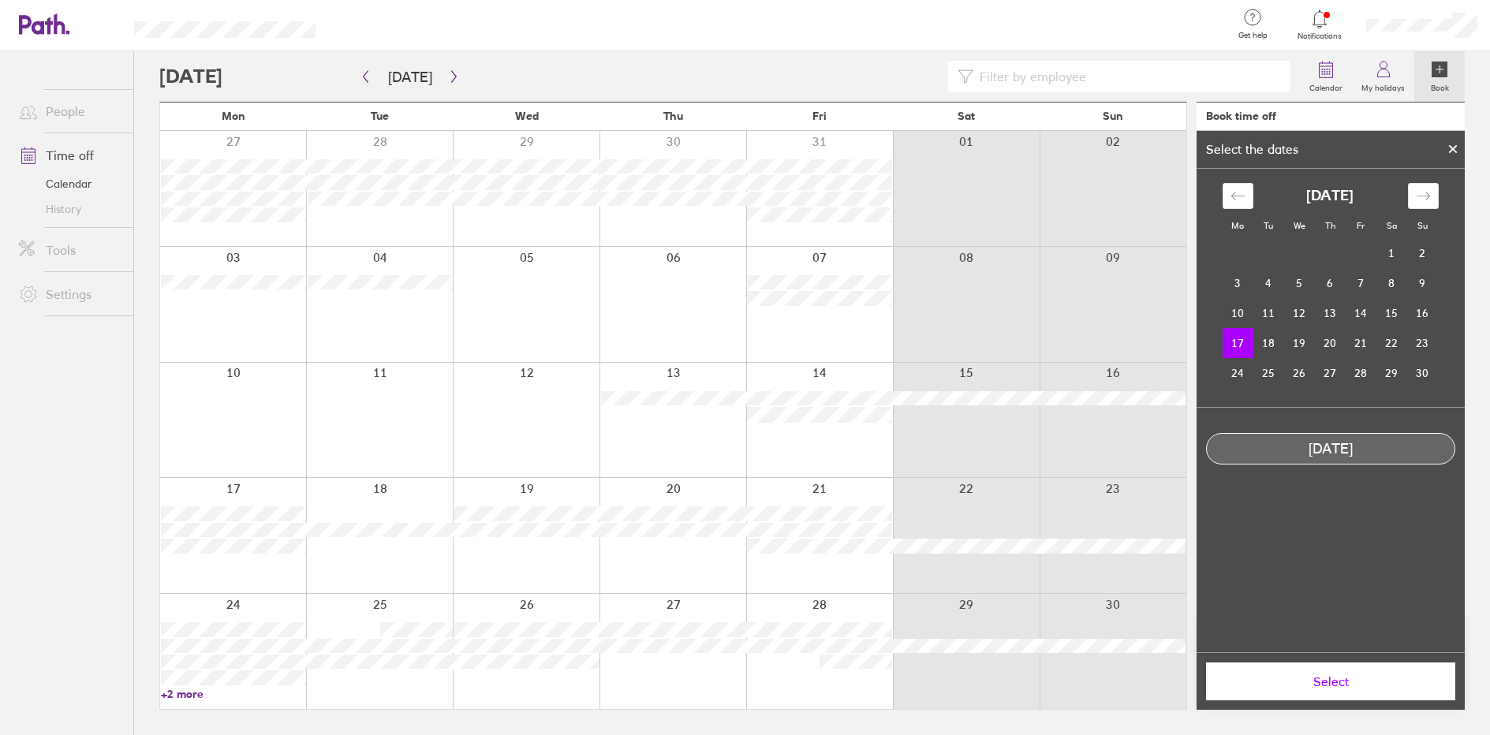
click at [1428, 674] on span "Select" at bounding box center [1330, 681] width 227 height 14
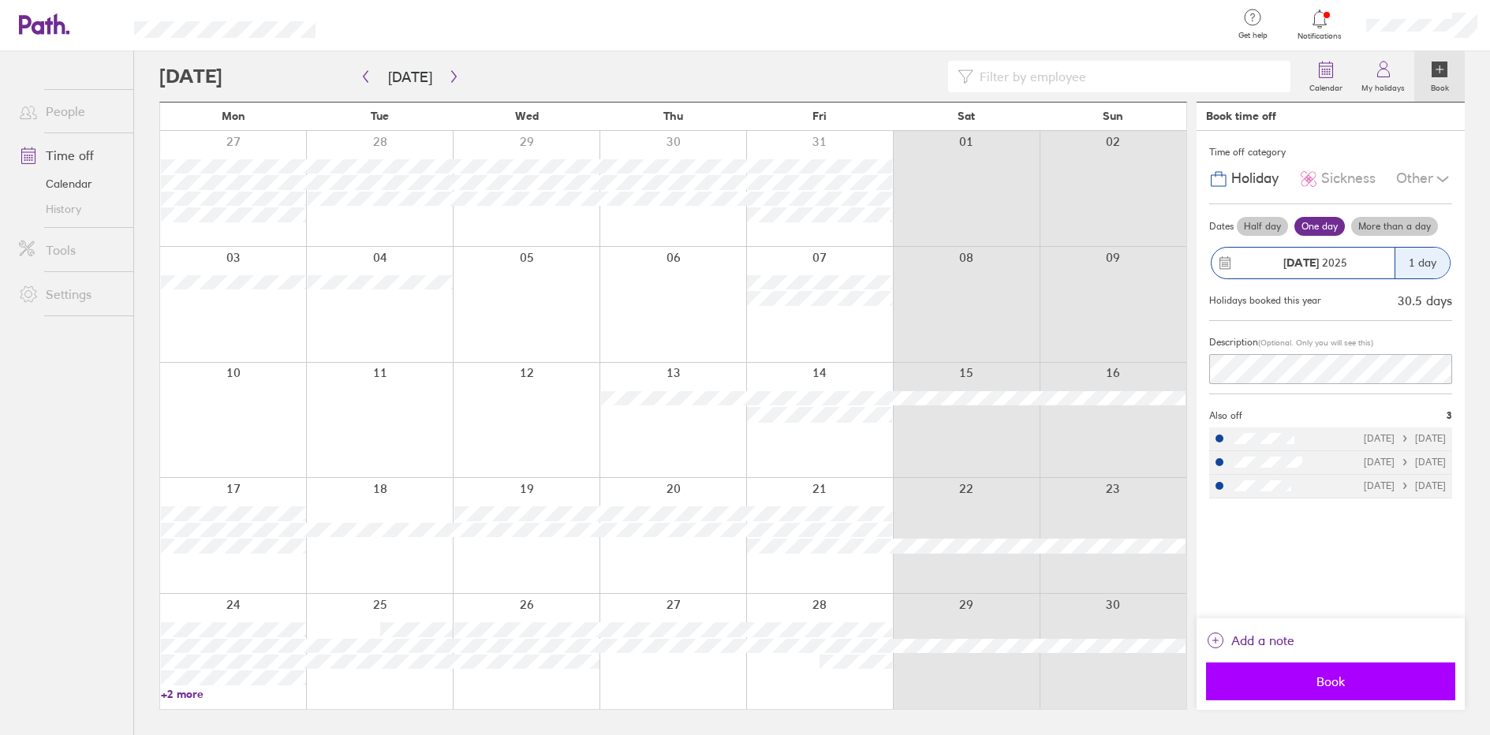
click at [1369, 679] on span "Book" at bounding box center [1330, 681] width 227 height 14
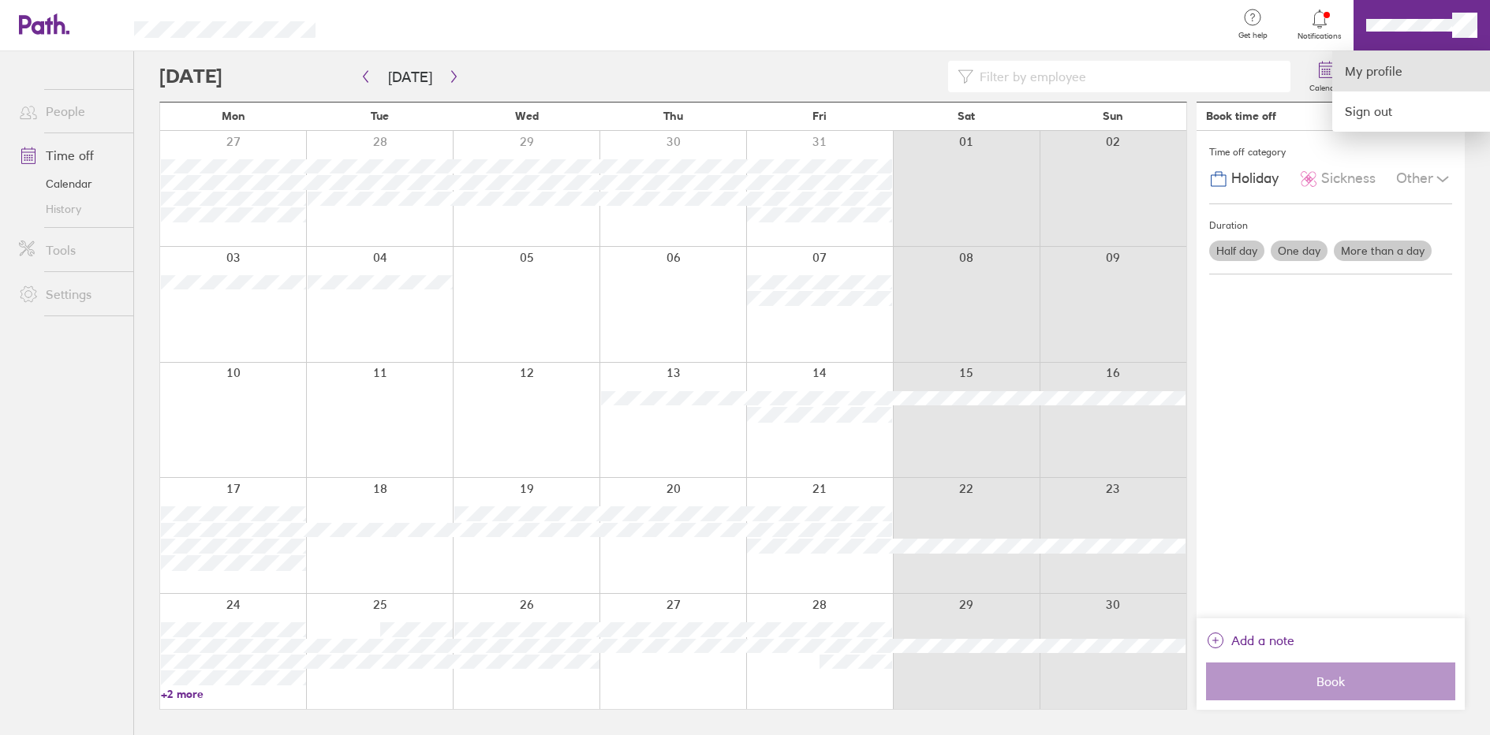
click at [1380, 66] on link "My profile" at bounding box center [1411, 71] width 158 height 40
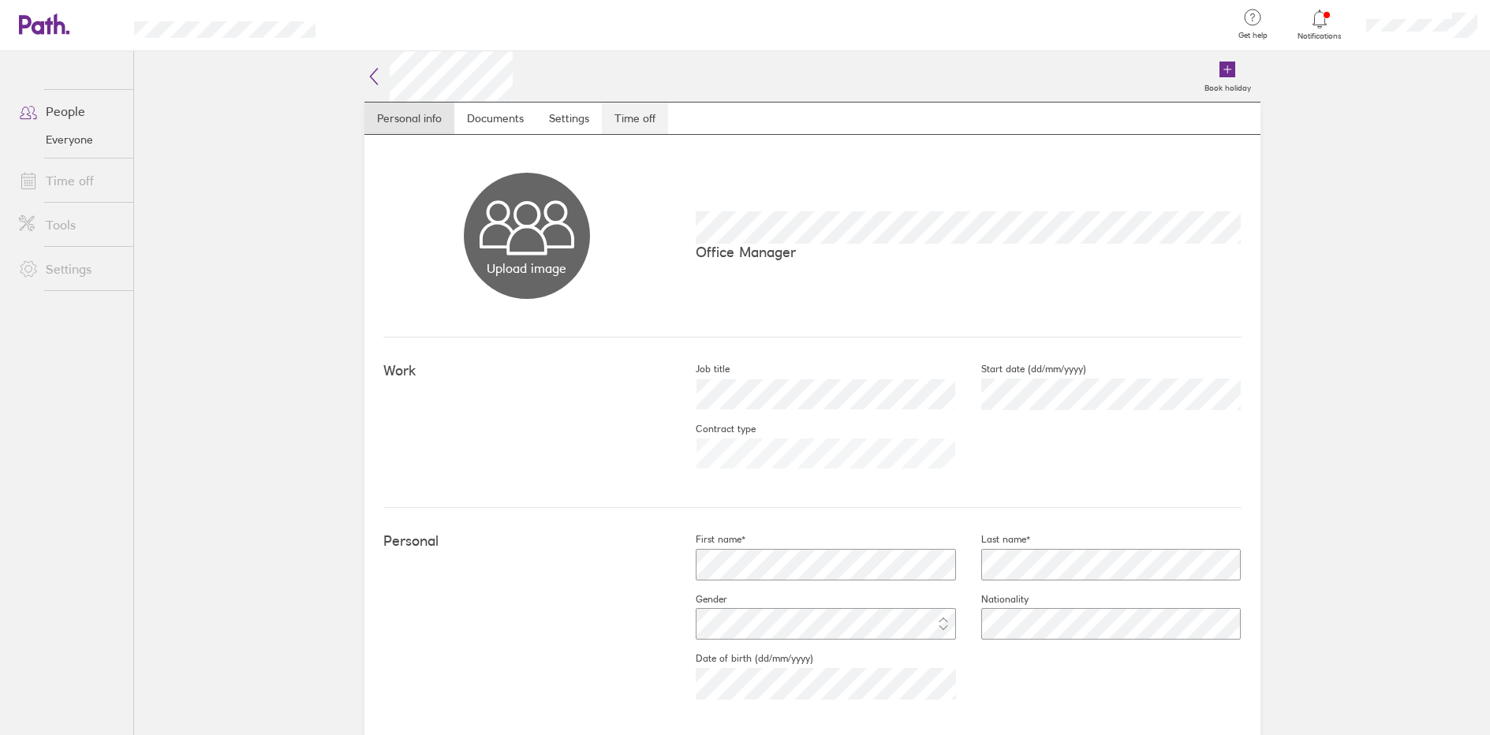
click at [630, 125] on link "Time off" at bounding box center [635, 119] width 66 height 32
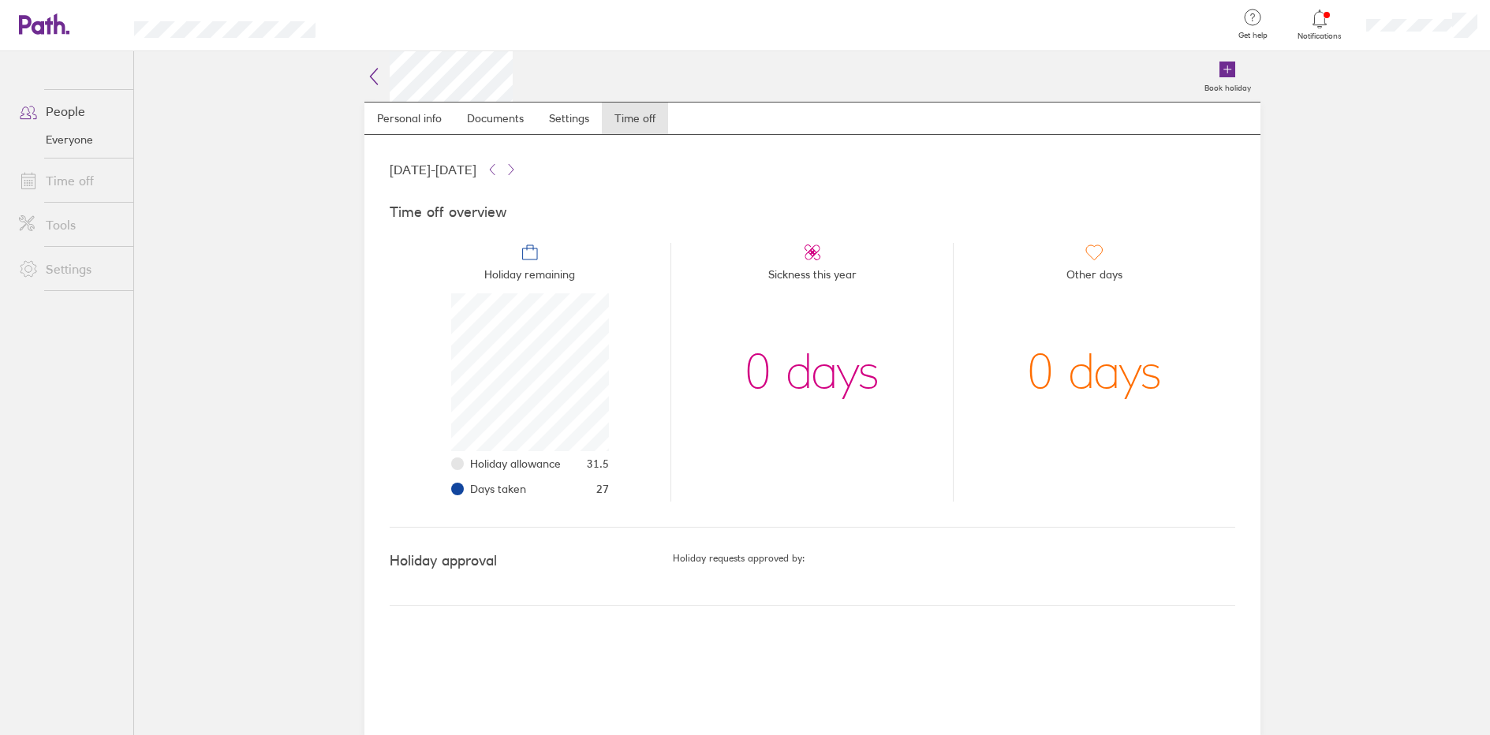
scroll to position [158, 158]
drag, startPoint x: 618, startPoint y: 466, endPoint x: 589, endPoint y: 464, distance: 28.5
click at [589, 464] on li "Holiday remaining Holiday allowance 31.5 Days taken 27" at bounding box center [531, 372] width 282 height 259
click at [632, 421] on li "Holiday remaining Holiday allowance 31.5 Days taken 27" at bounding box center [531, 372] width 282 height 259
drag, startPoint x: 592, startPoint y: 468, endPoint x: 626, endPoint y: 465, distance: 34.1
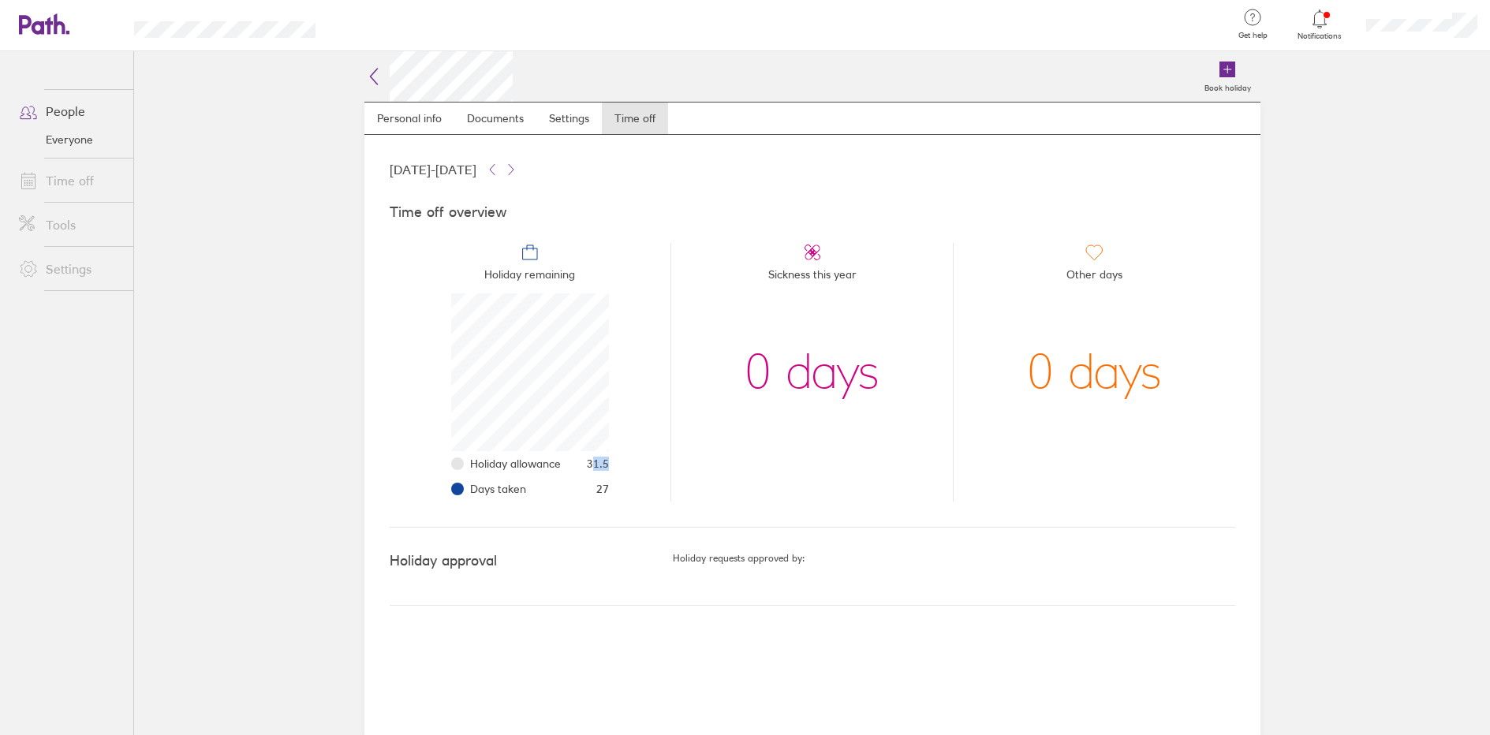
click at [626, 465] on li "Holiday remaining Holiday allowance 31.5 Days taken 27" at bounding box center [531, 372] width 282 height 259
drag, startPoint x: 609, startPoint y: 463, endPoint x: 587, endPoint y: 465, distance: 22.1
click at [587, 465] on li "Holiday remaining Holiday allowance 31.5 Days taken 27" at bounding box center [531, 372] width 282 height 259
click at [377, 73] on icon at bounding box center [373, 76] width 19 height 19
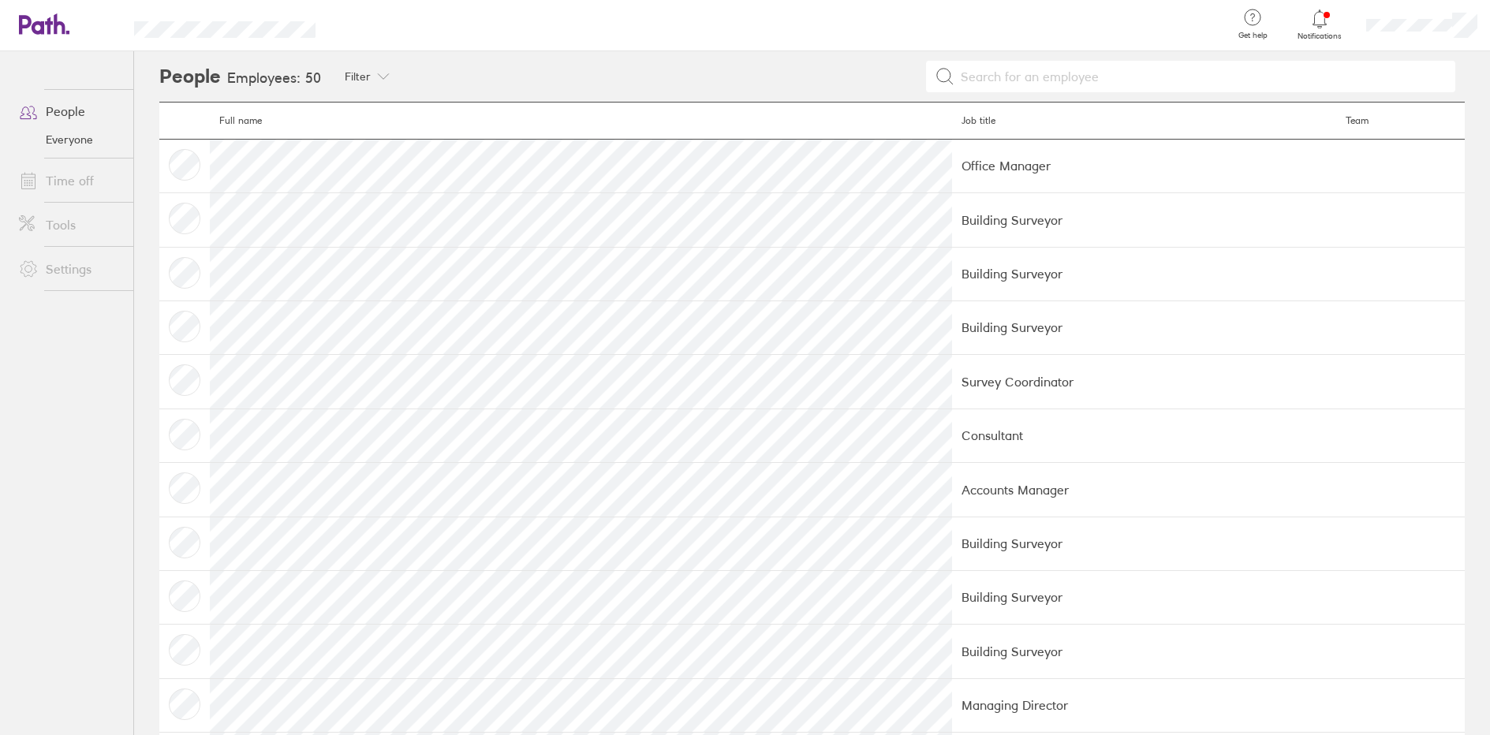
click at [80, 120] on link "People" at bounding box center [69, 111] width 127 height 32
click at [56, 111] on link "People" at bounding box center [69, 111] width 127 height 32
click at [61, 117] on link "People" at bounding box center [69, 111] width 127 height 32
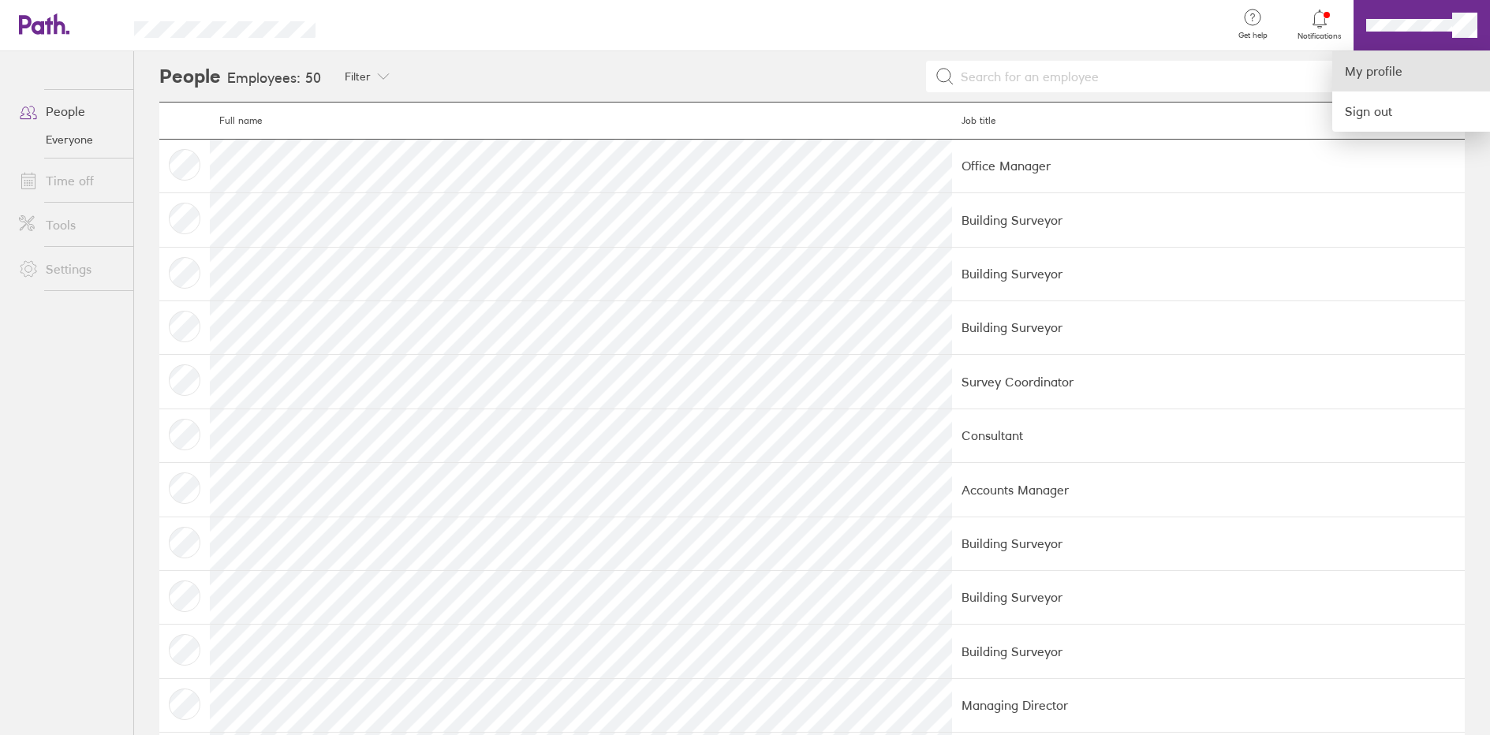
click at [1371, 86] on link "My profile" at bounding box center [1411, 71] width 158 height 40
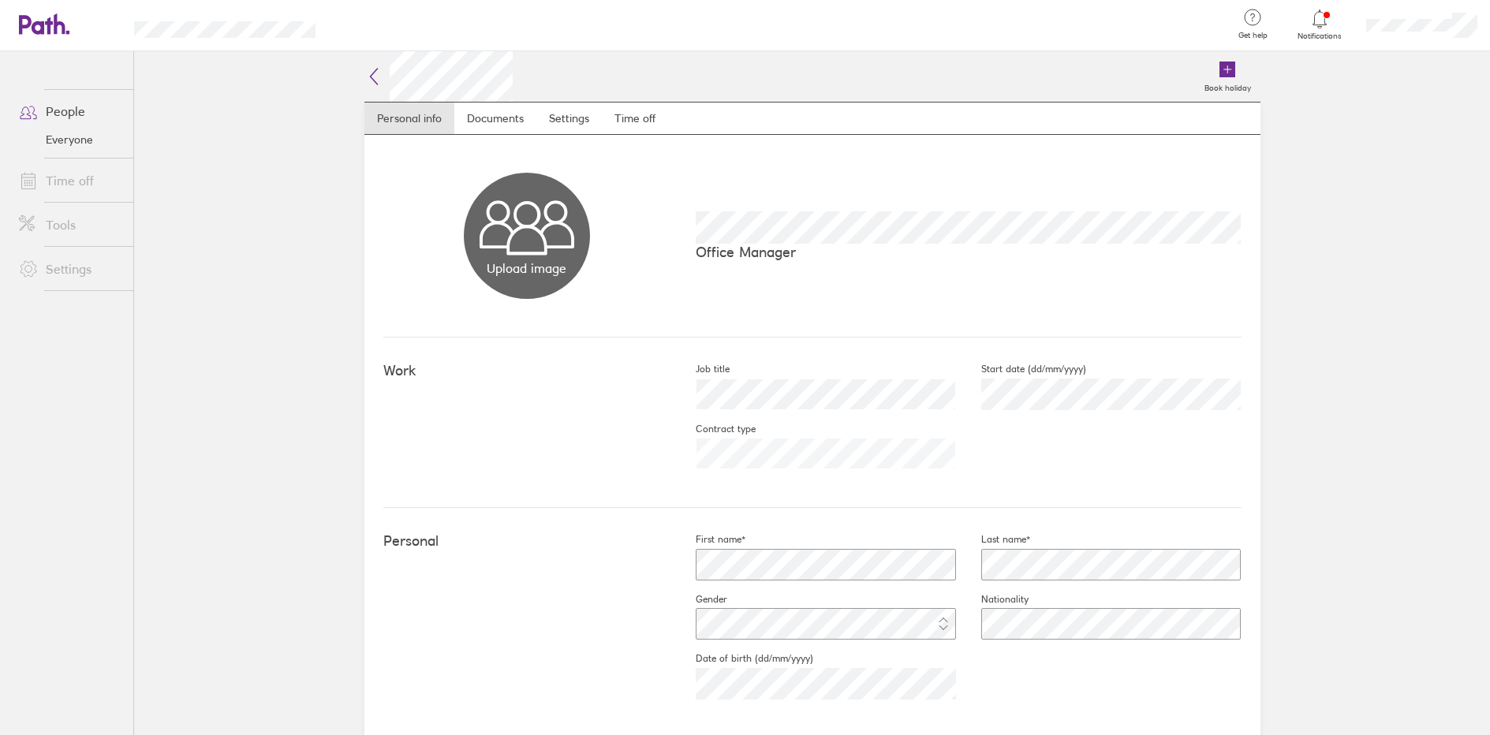
click at [65, 175] on link "Time off" at bounding box center [69, 181] width 127 height 32
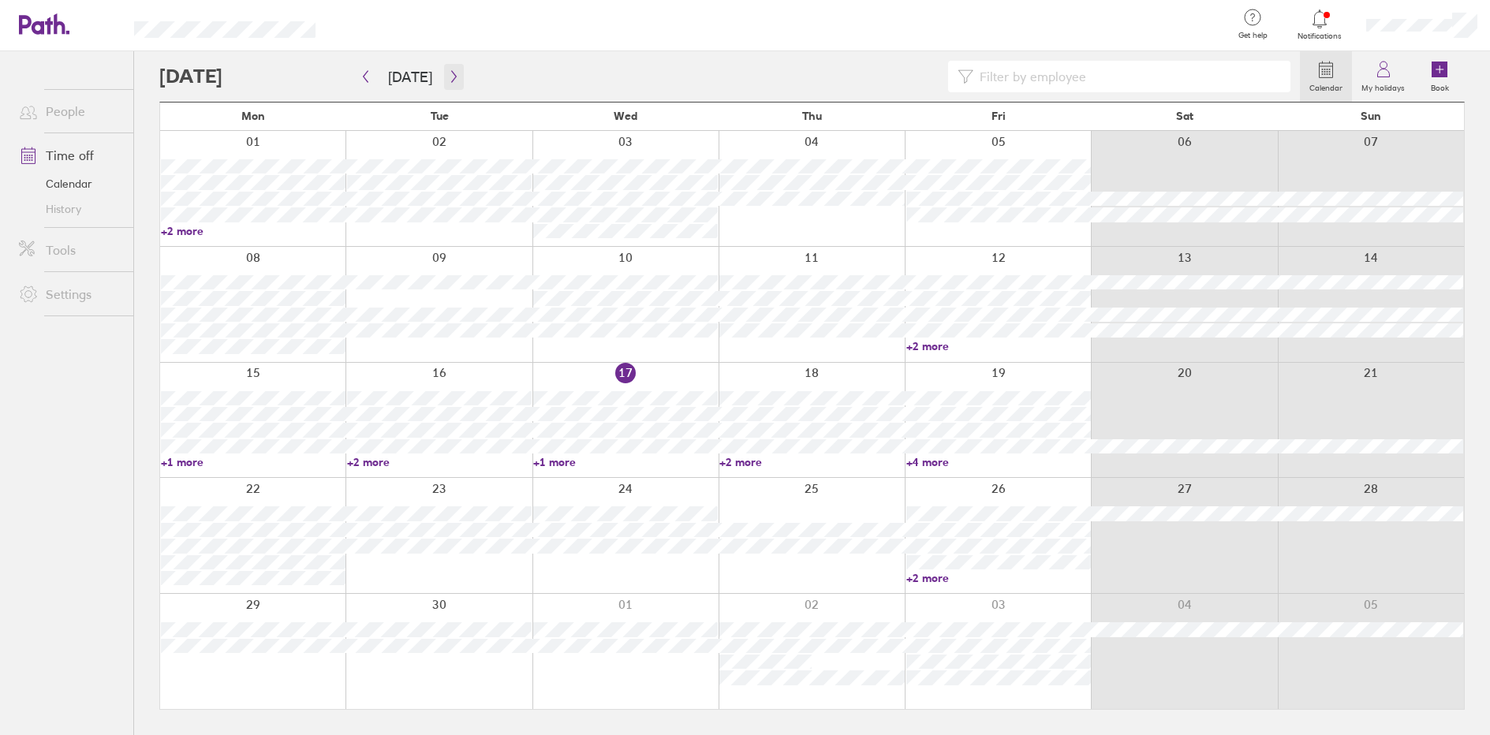
click at [444, 84] on button "button" at bounding box center [454, 77] width 20 height 26
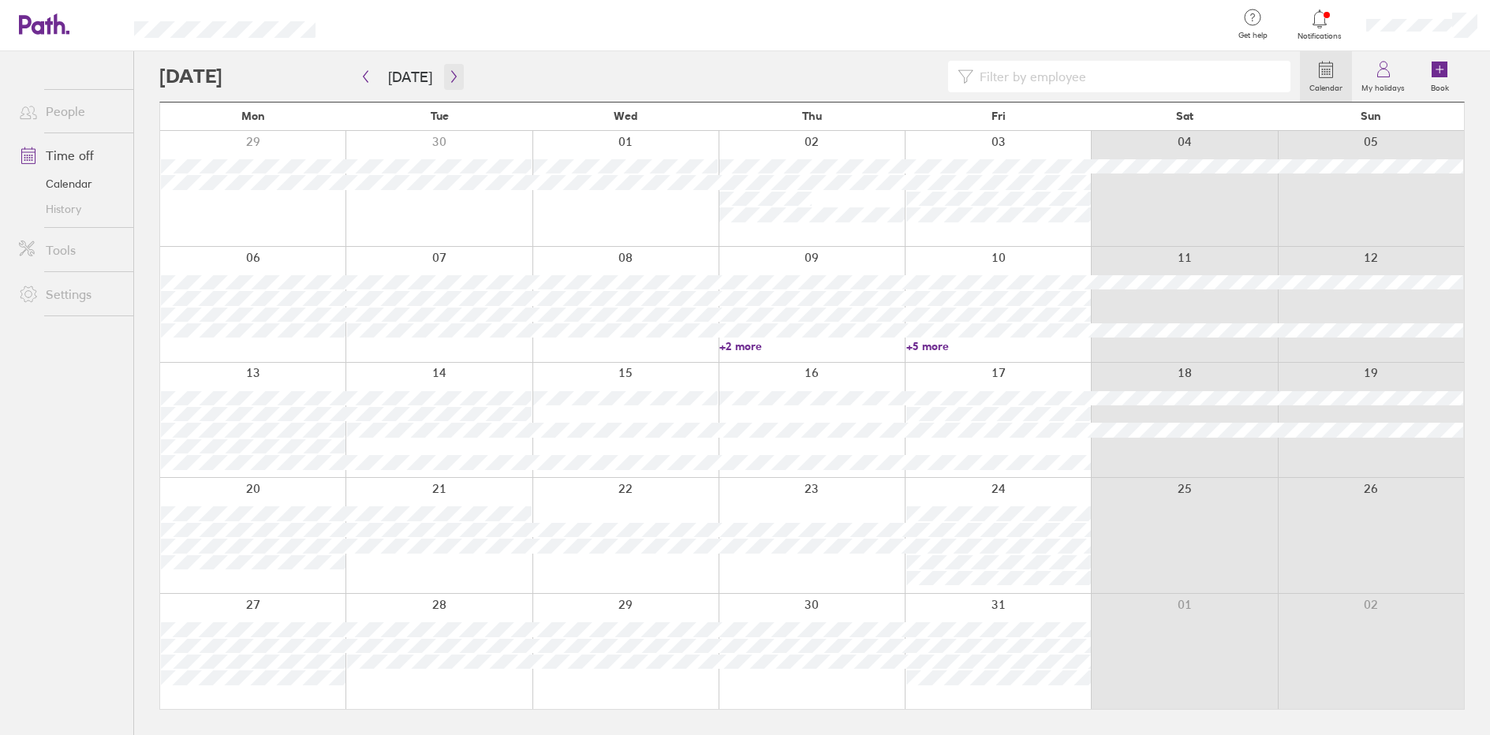
click at [449, 71] on icon "button" at bounding box center [454, 76] width 12 height 13
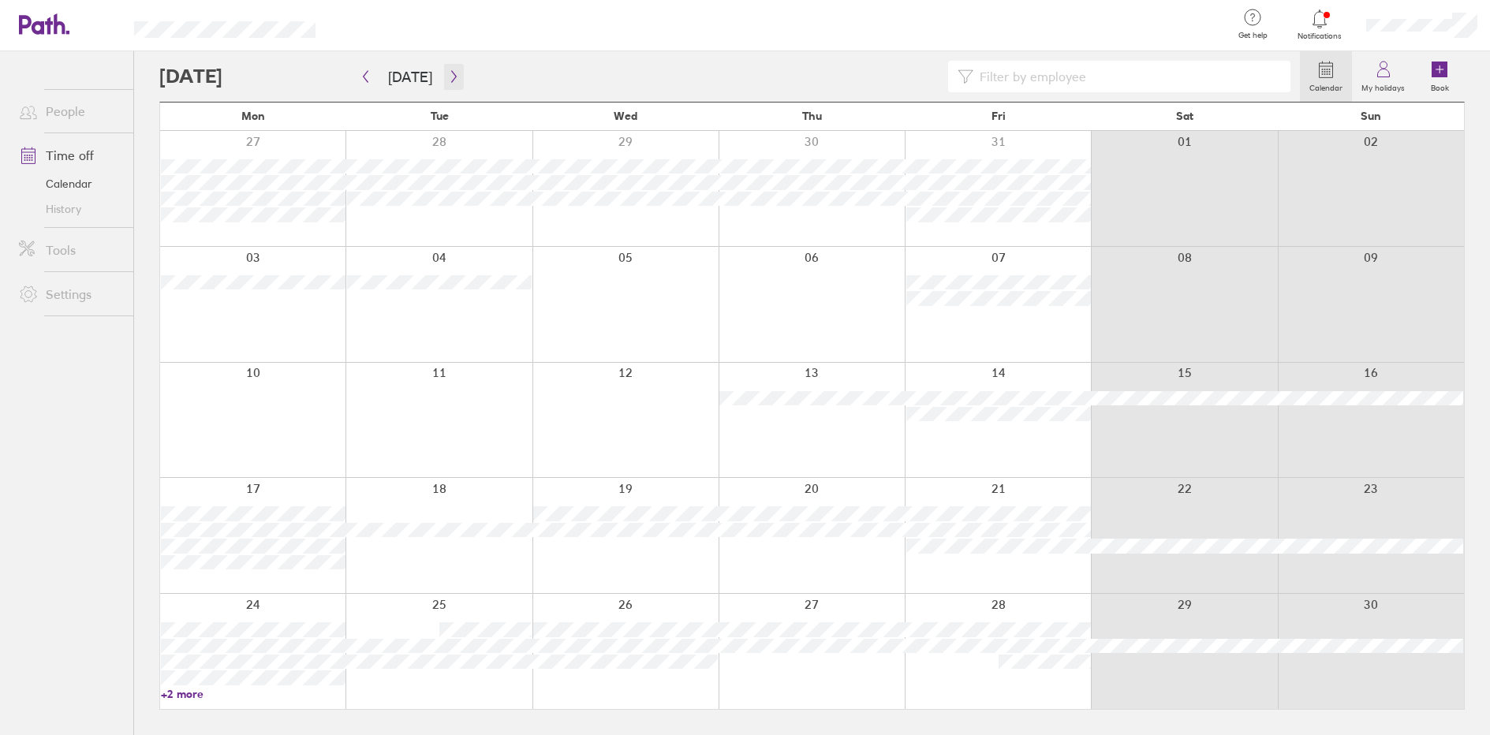
click at [449, 71] on icon "button" at bounding box center [454, 76] width 12 height 13
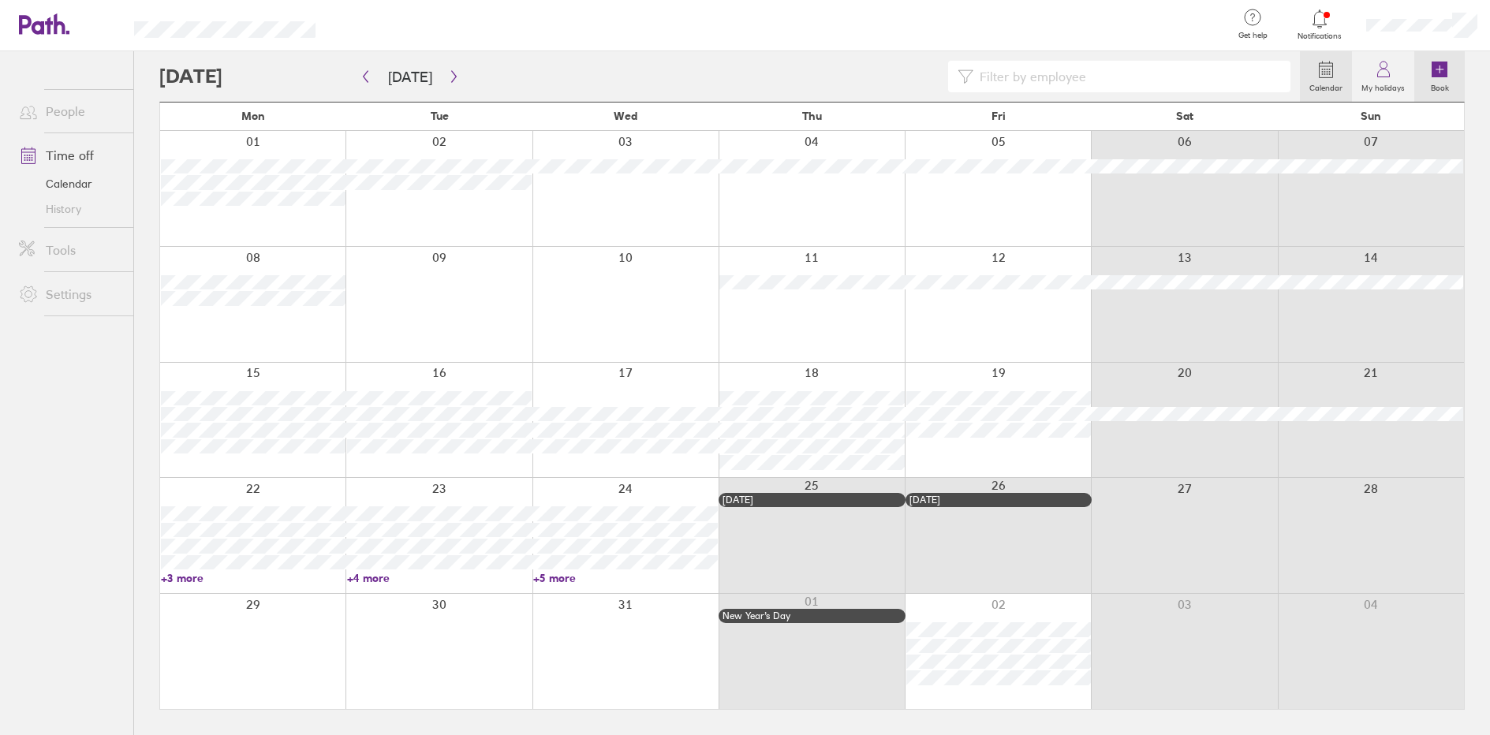
click at [1454, 80] on label "Book" at bounding box center [1439, 86] width 37 height 14
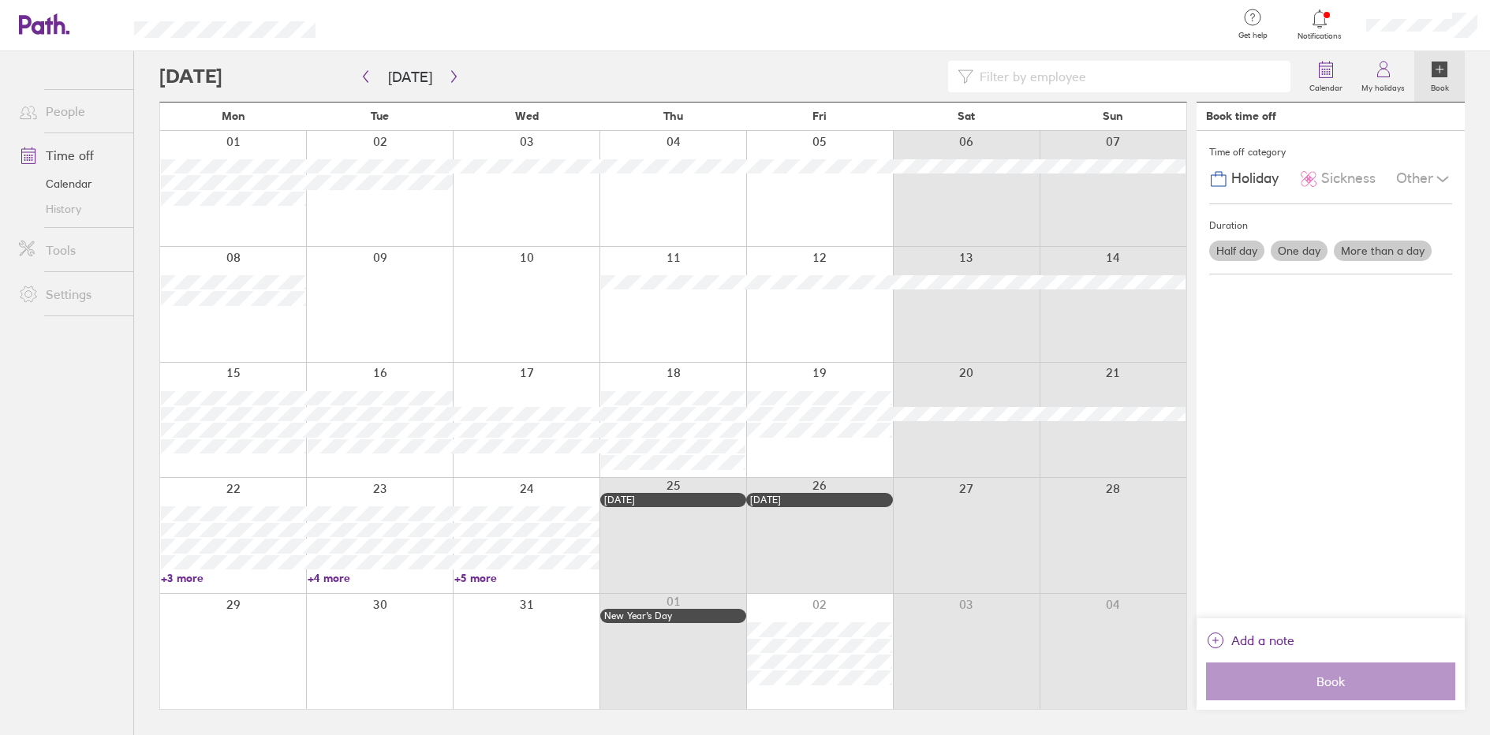
click at [1304, 250] on label "One day" at bounding box center [1299, 251] width 57 height 21
click at [0, 0] on input "One day" at bounding box center [0, 0] width 0 height 0
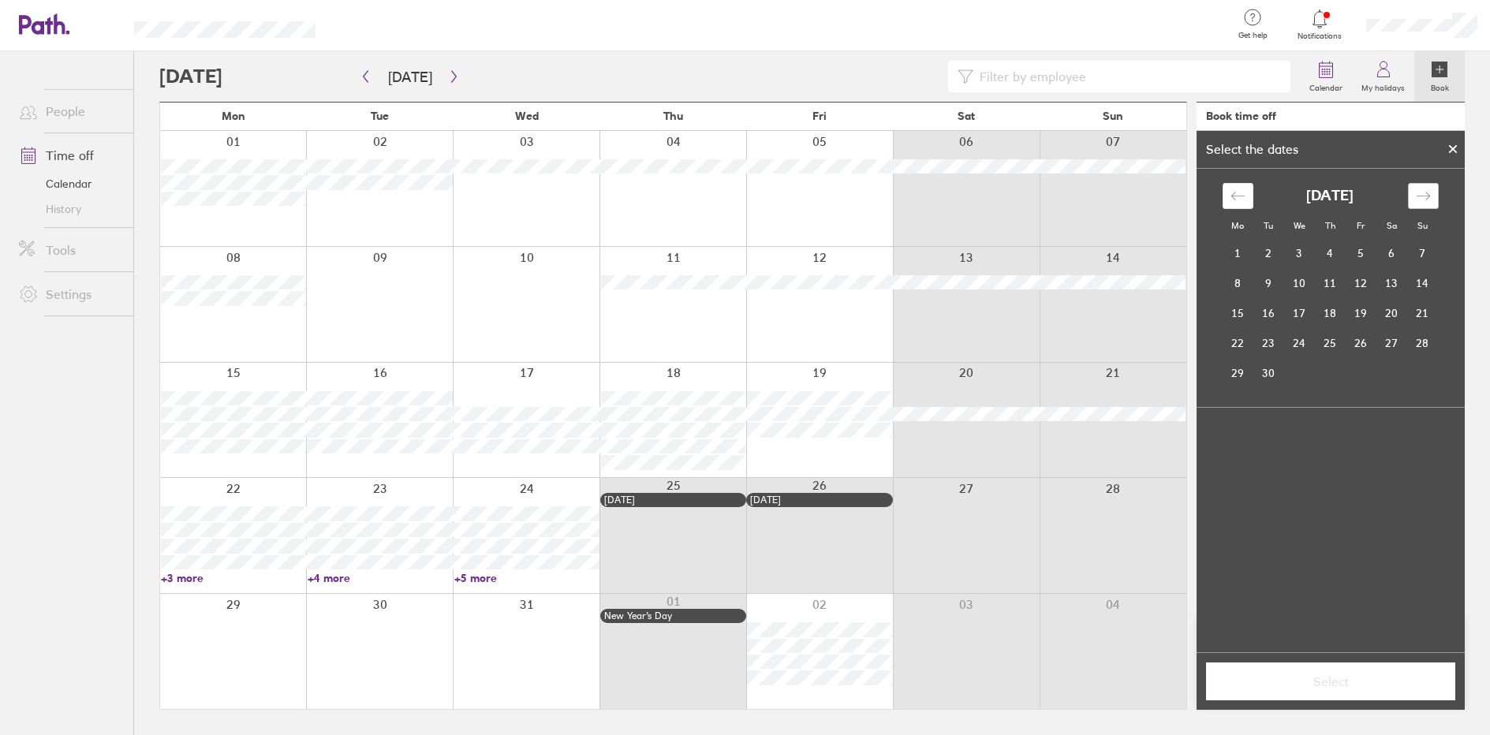
click at [1435, 204] on div "Move forward to switch to the next month." at bounding box center [1423, 196] width 31 height 26
click at [1433, 204] on div "Move forward to switch to the next month." at bounding box center [1423, 196] width 31 height 26
click at [1237, 326] on td "15" at bounding box center [1238, 313] width 31 height 30
click at [1367, 674] on span "Select" at bounding box center [1330, 681] width 227 height 14
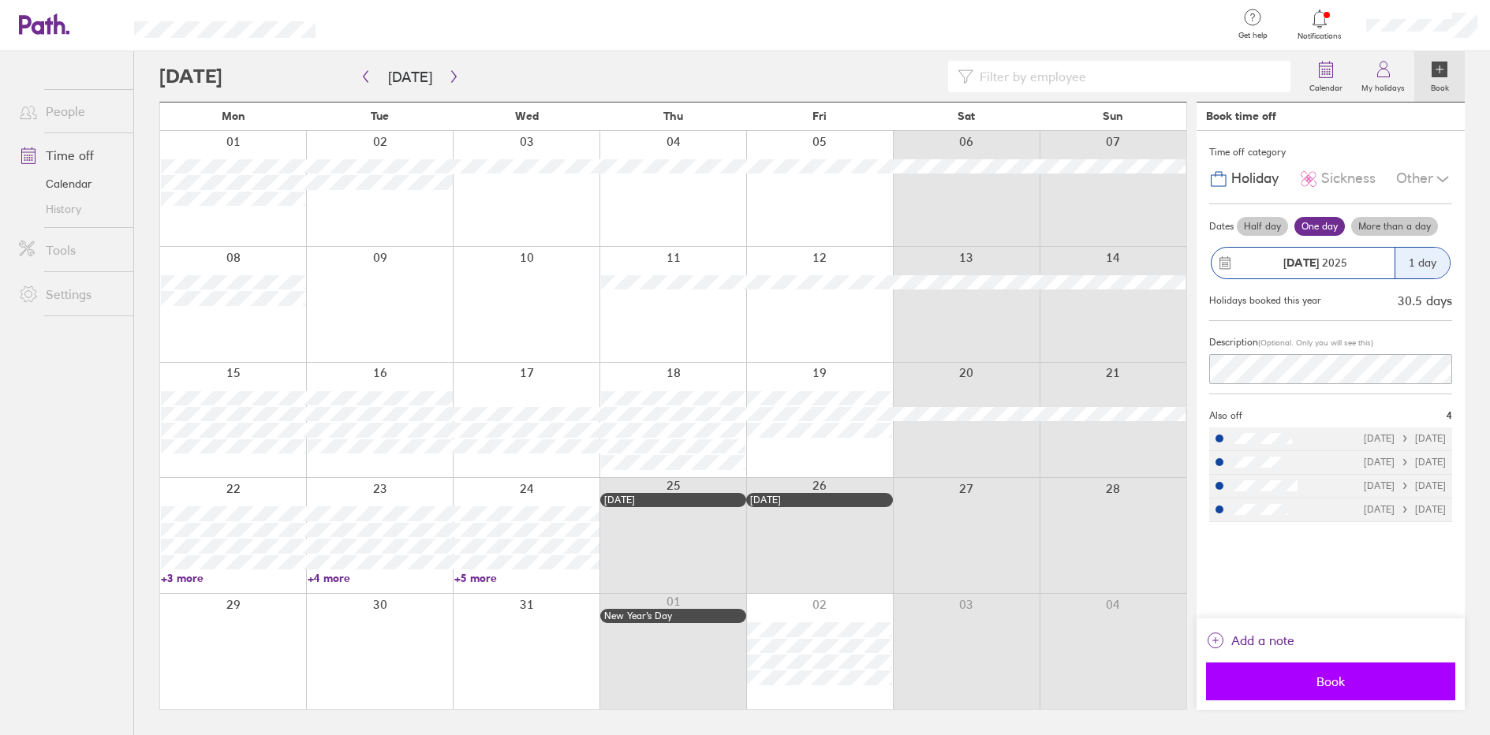
click at [1328, 683] on span "Book" at bounding box center [1330, 681] width 227 height 14
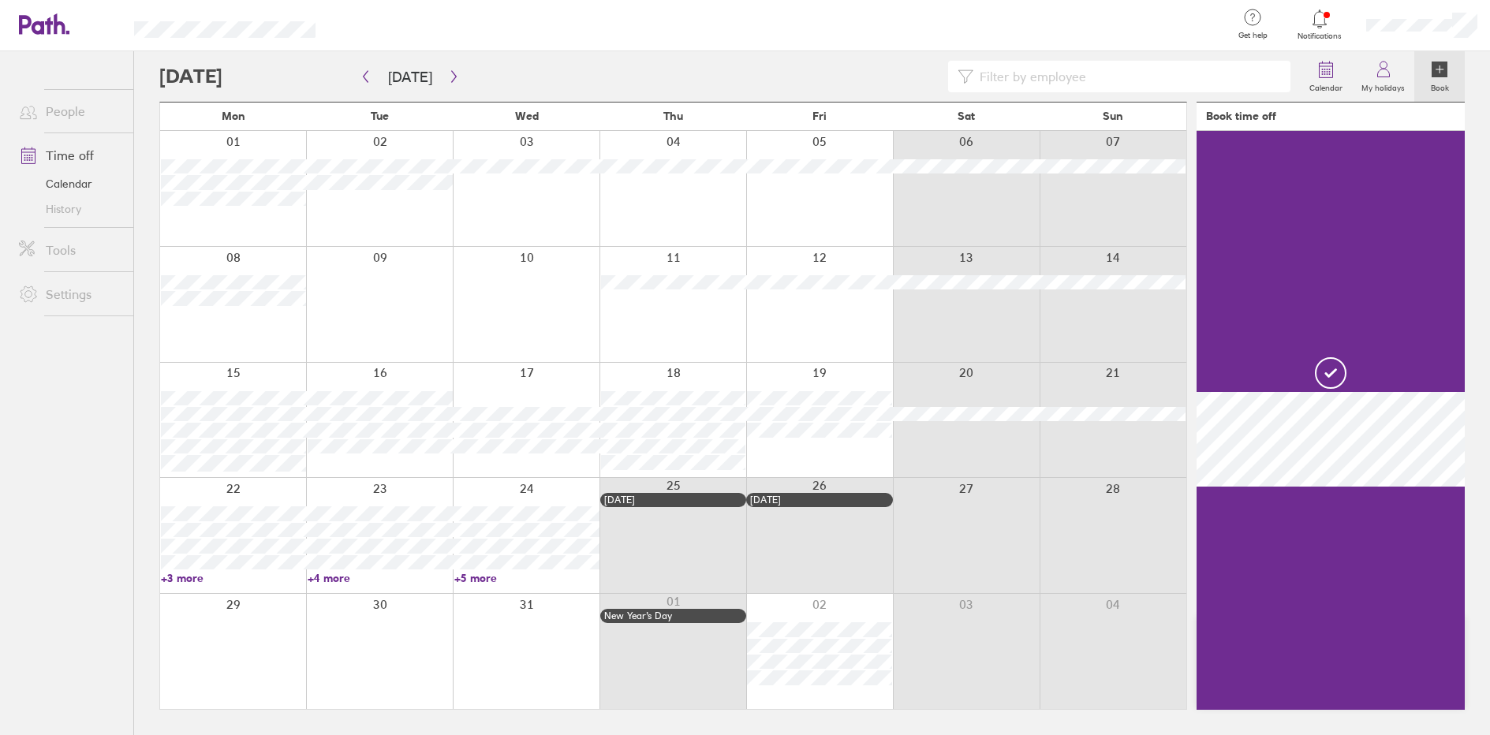
click at [79, 426] on ul "People Time off Calendar History Tools Settings" at bounding box center [66, 367] width 133 height 632
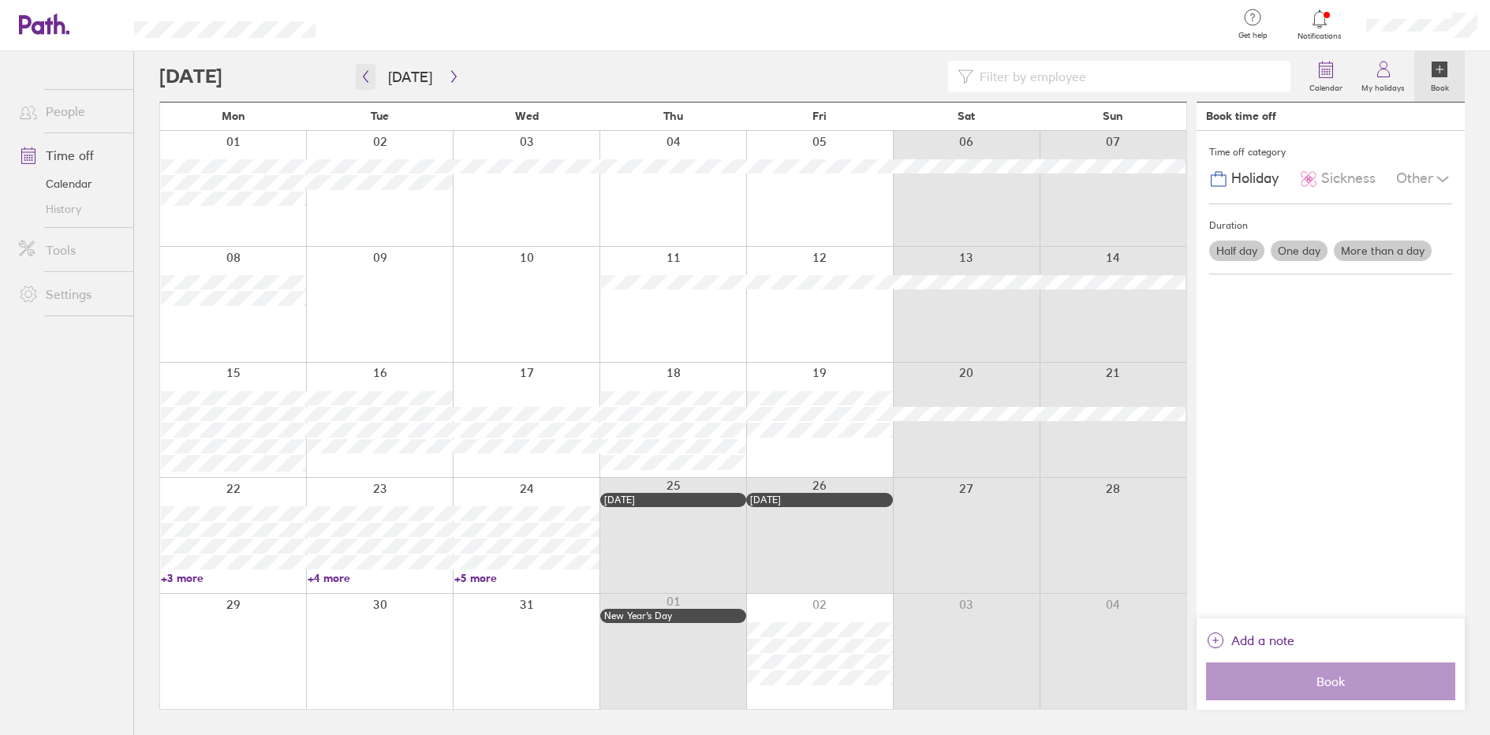
click at [364, 83] on button "button" at bounding box center [366, 77] width 20 height 26
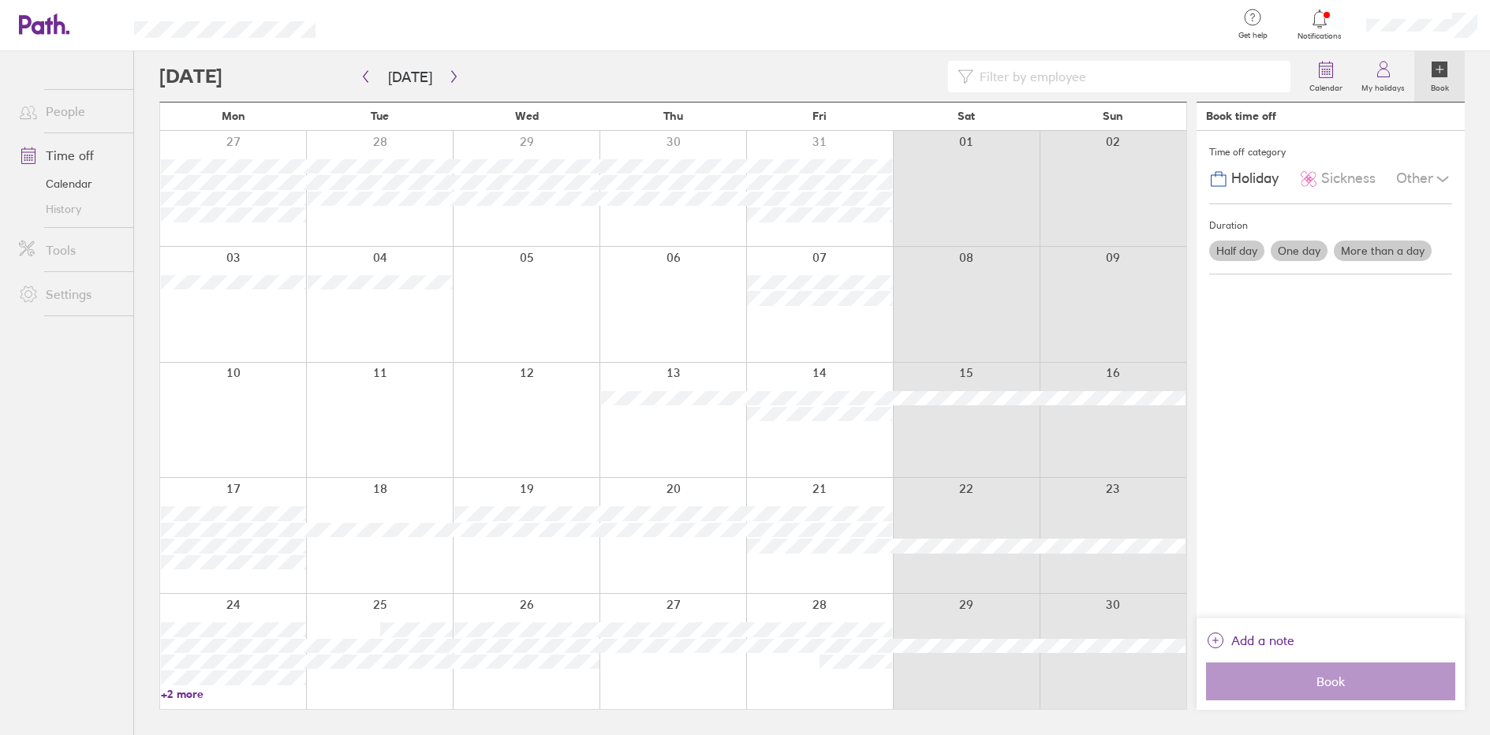
click at [1230, 259] on label "Half day" at bounding box center [1236, 251] width 55 height 21
click at [0, 0] on input "Half day" at bounding box center [0, 0] width 0 height 0
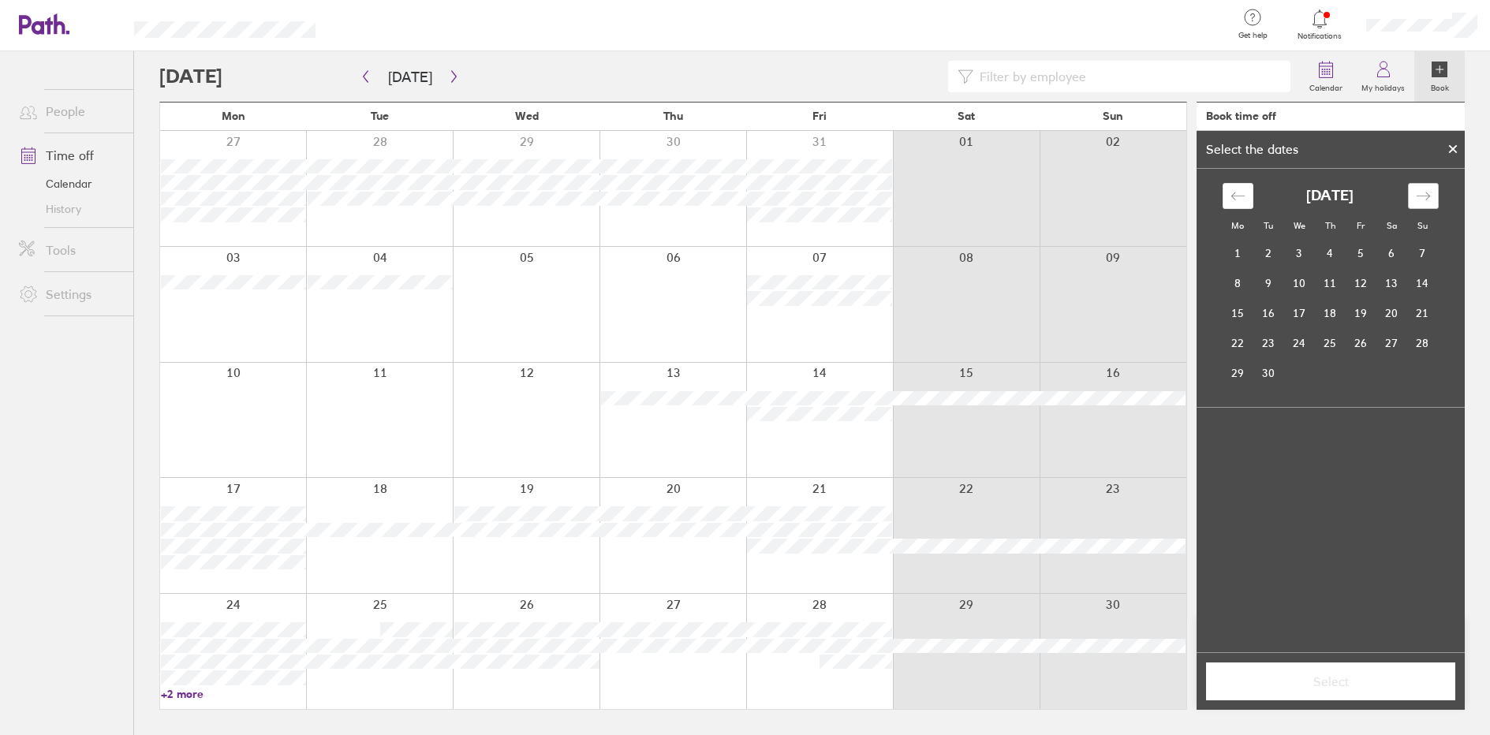
click at [1434, 203] on div "Move forward to switch to the next month." at bounding box center [1423, 196] width 31 height 26
click at [1422, 201] on icon "Move forward to switch to the next month." at bounding box center [1423, 196] width 15 height 15
click at [1362, 290] on td "7" at bounding box center [1361, 283] width 31 height 30
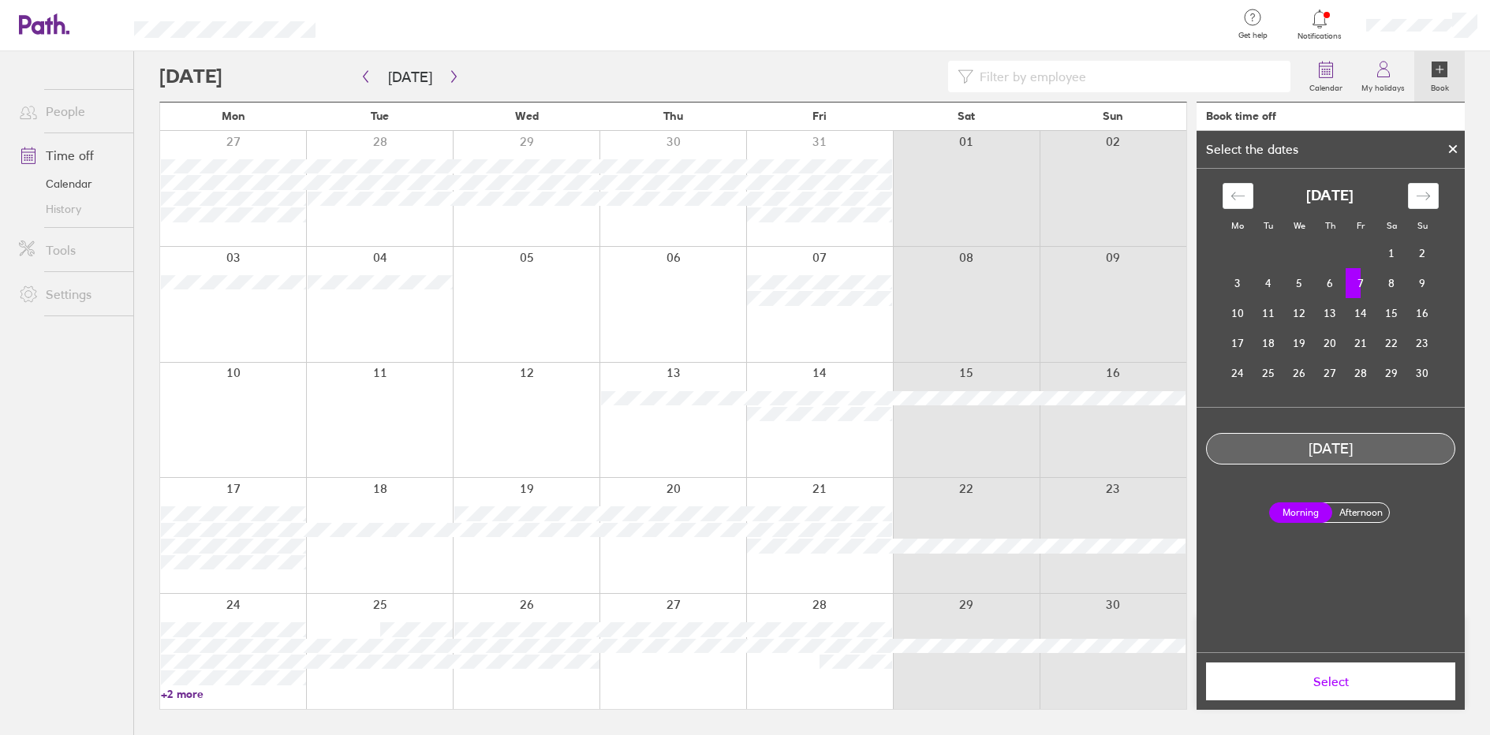
click at [1373, 513] on label "Afternoon" at bounding box center [1360, 512] width 63 height 19
click at [0, 0] on input "Afternoon" at bounding box center [0, 0] width 0 height 0
click at [1356, 685] on span "Select" at bounding box center [1330, 681] width 227 height 14
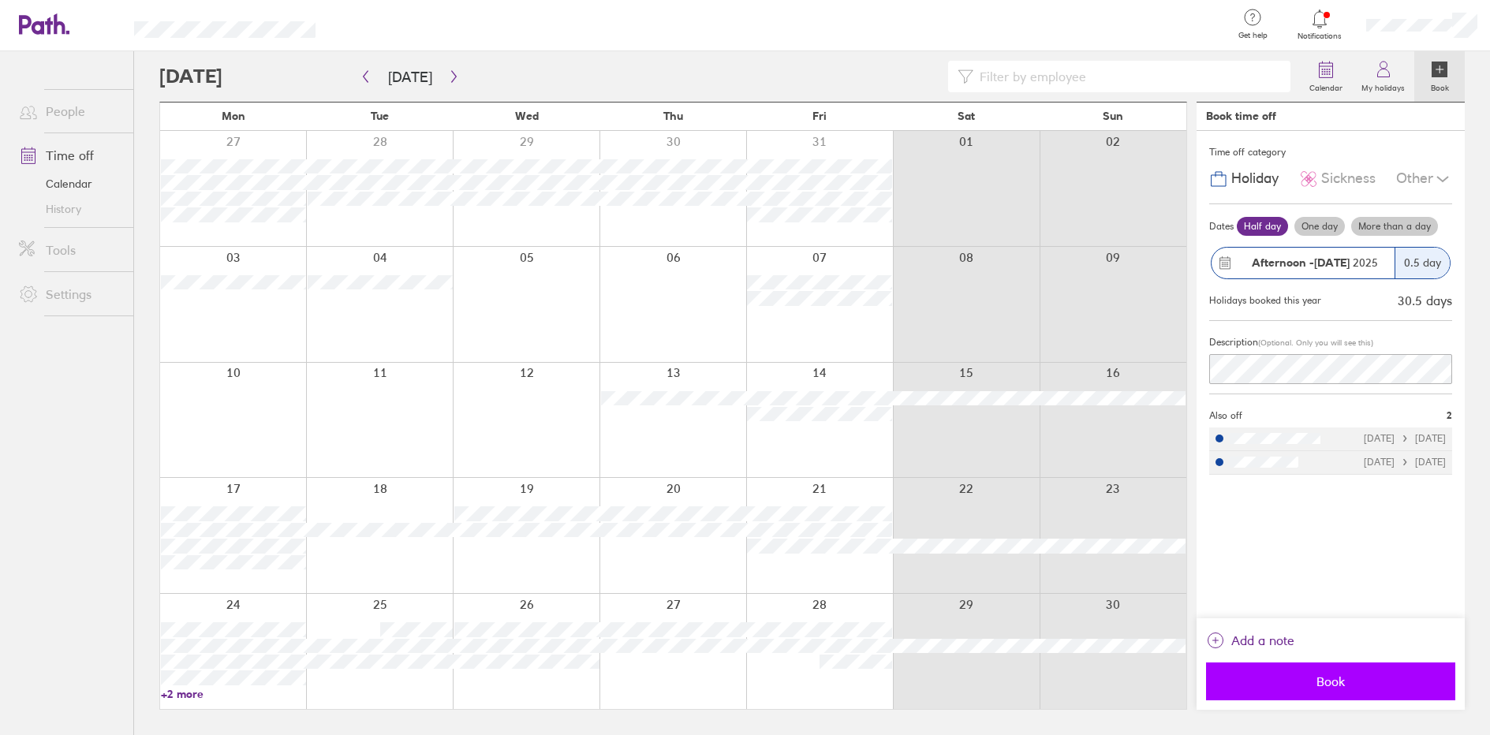
click at [1320, 691] on button "Book" at bounding box center [1330, 682] width 249 height 38
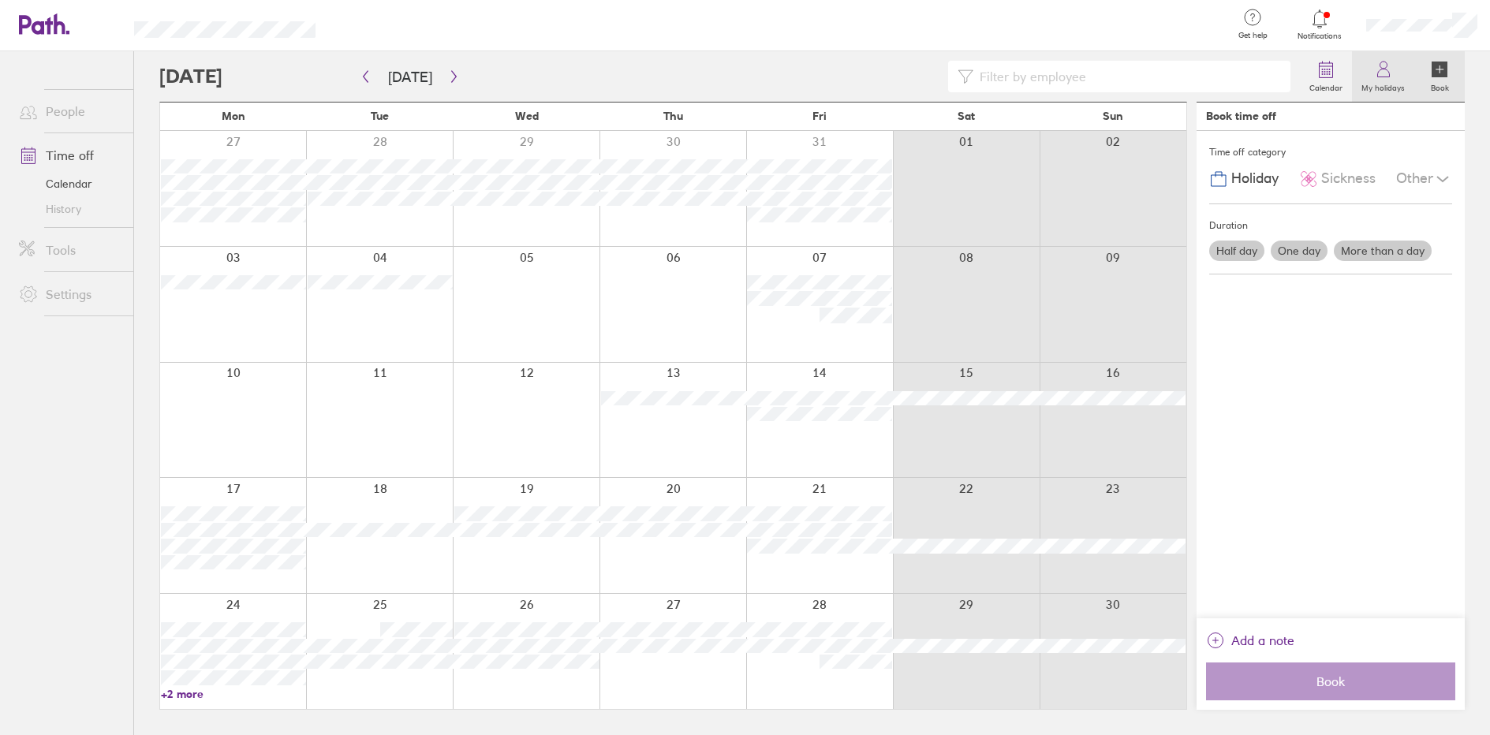
click at [1377, 69] on icon at bounding box center [1383, 69] width 19 height 19
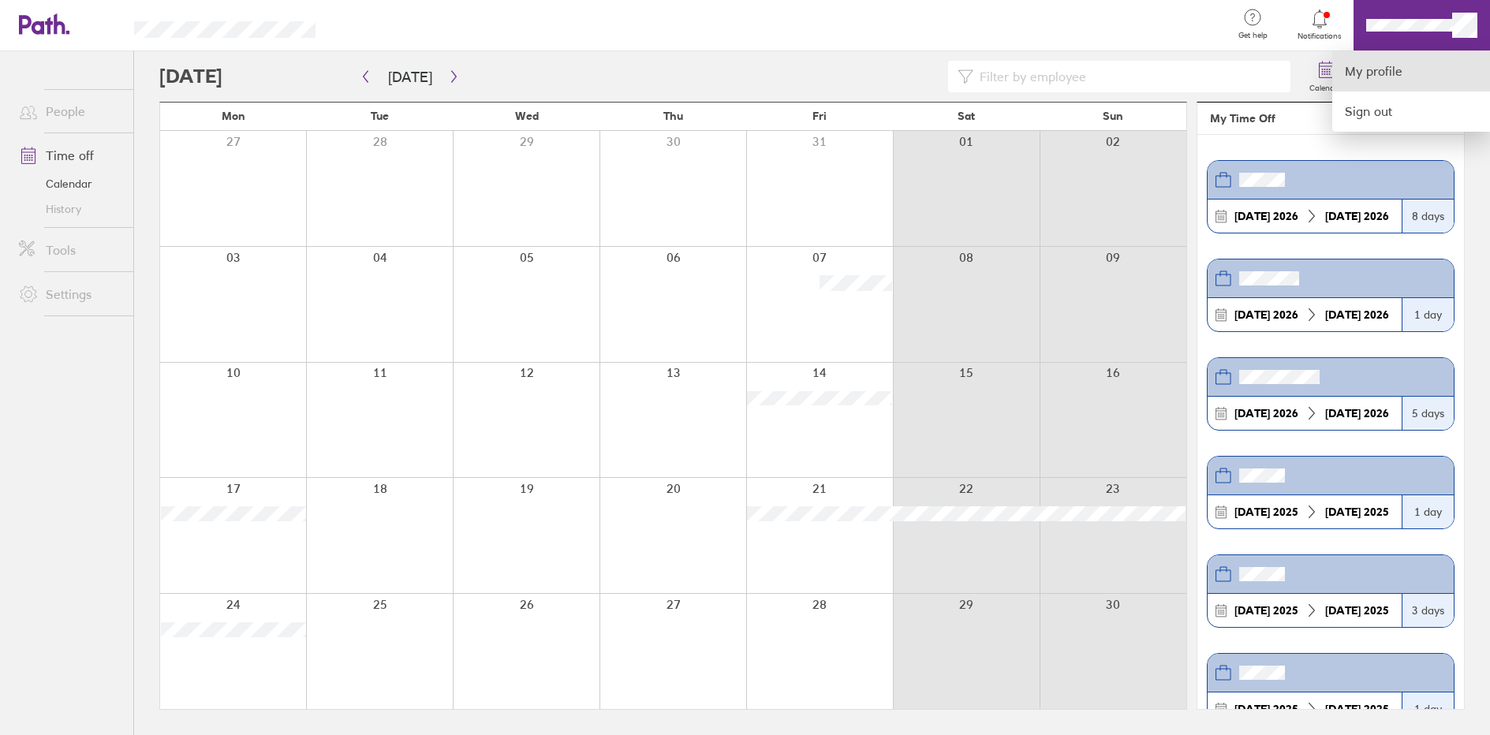
click at [1366, 76] on link "My profile" at bounding box center [1411, 71] width 158 height 40
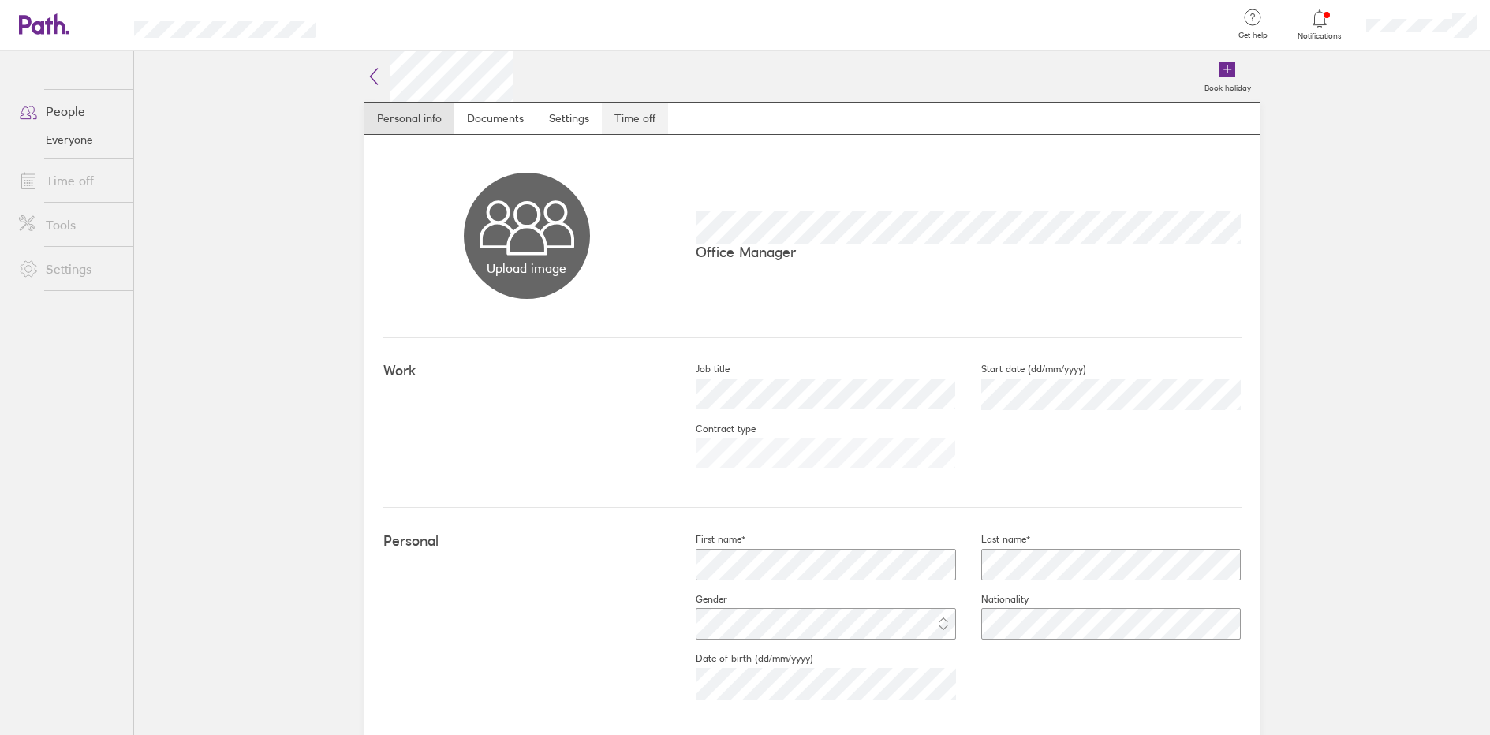
click at [637, 110] on link "Time off" at bounding box center [635, 119] width 66 height 32
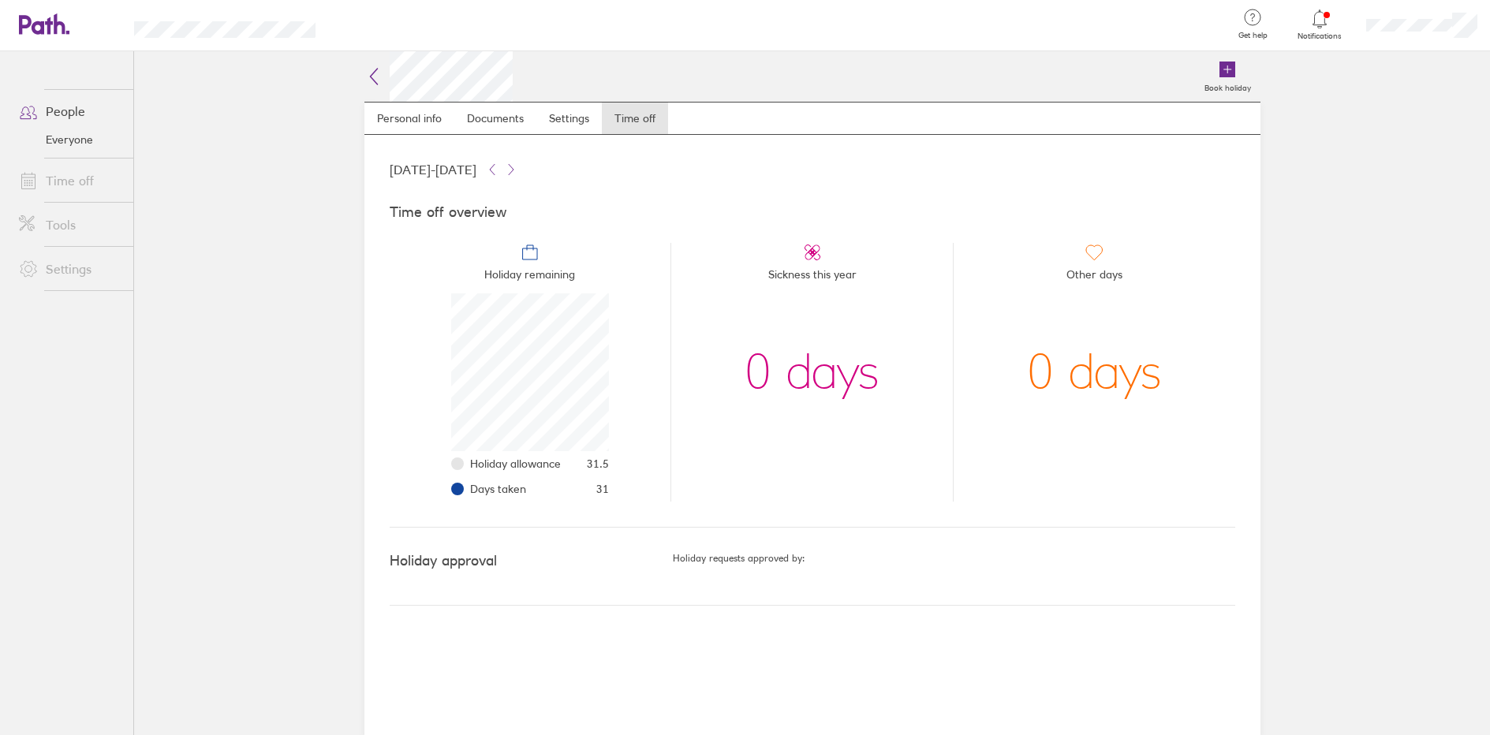
scroll to position [158, 158]
click at [77, 119] on link "People" at bounding box center [69, 111] width 127 height 32
